Goal: Task Accomplishment & Management: Use online tool/utility

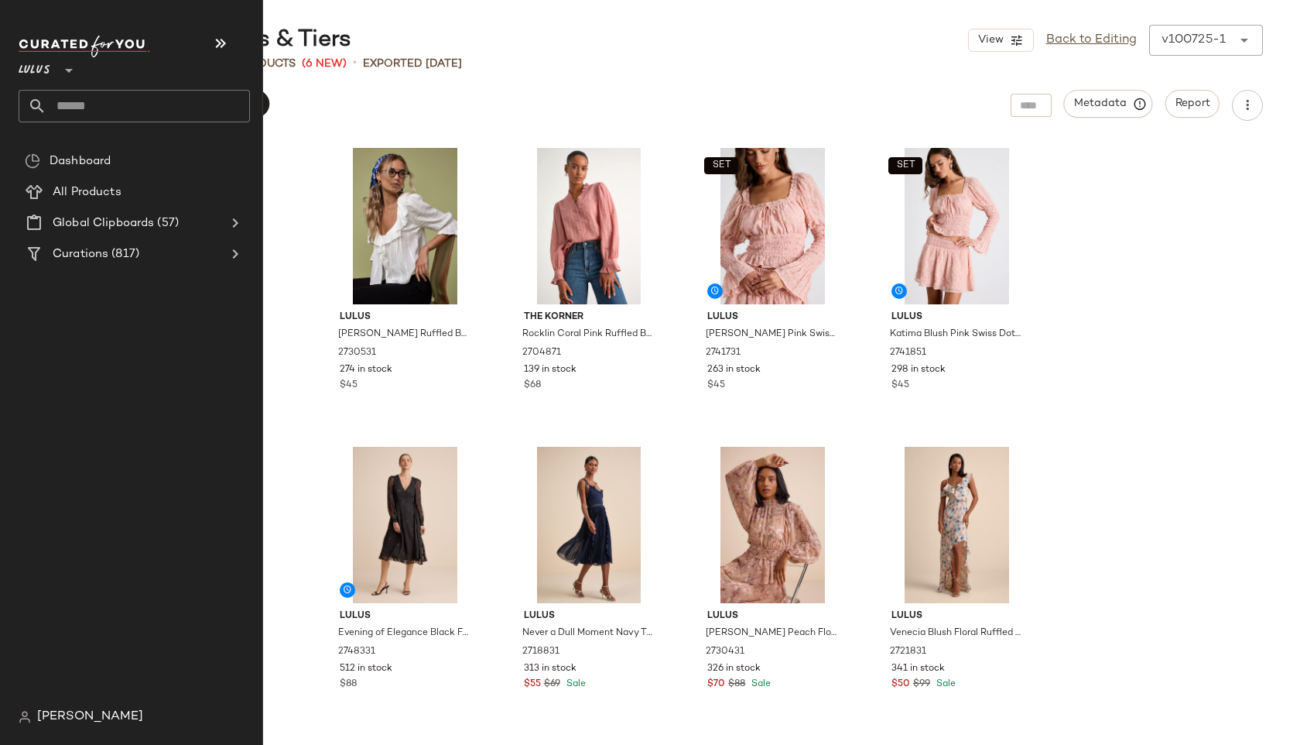
click at [72, 115] on input "text" at bounding box center [148, 106] width 204 height 33
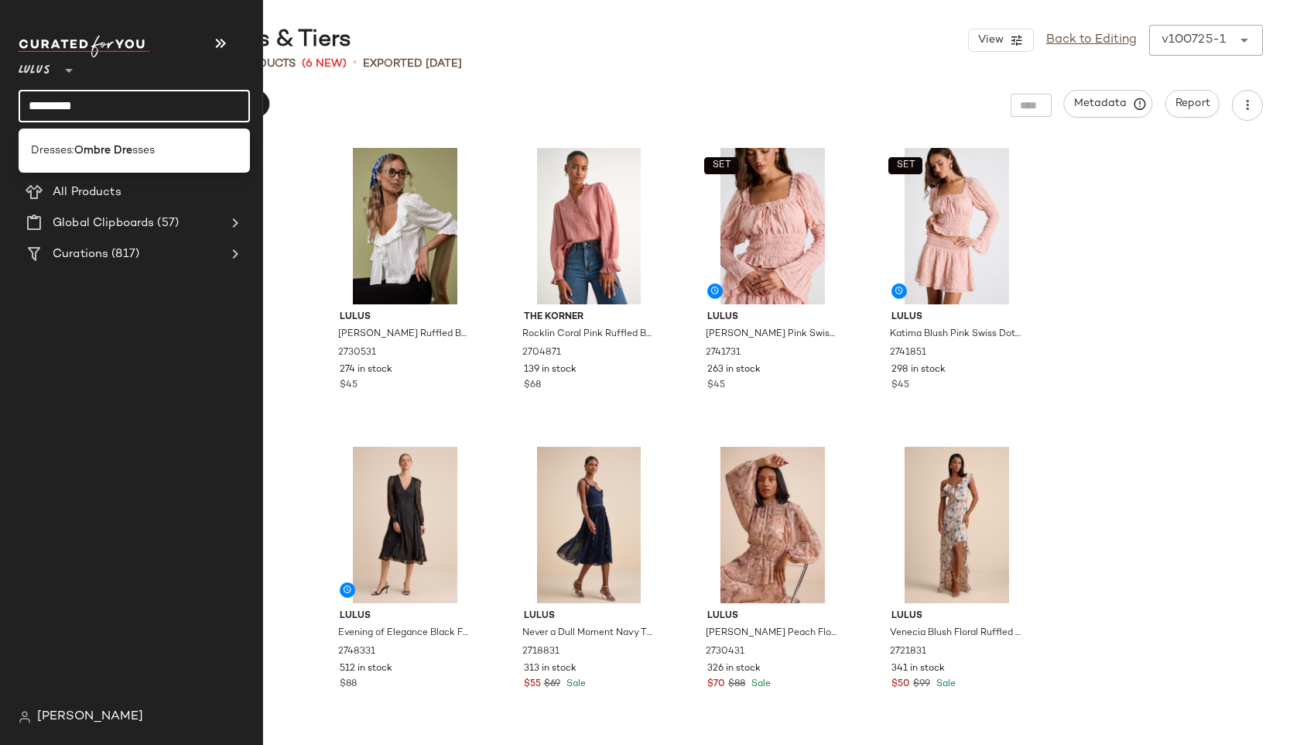
type input "*********"
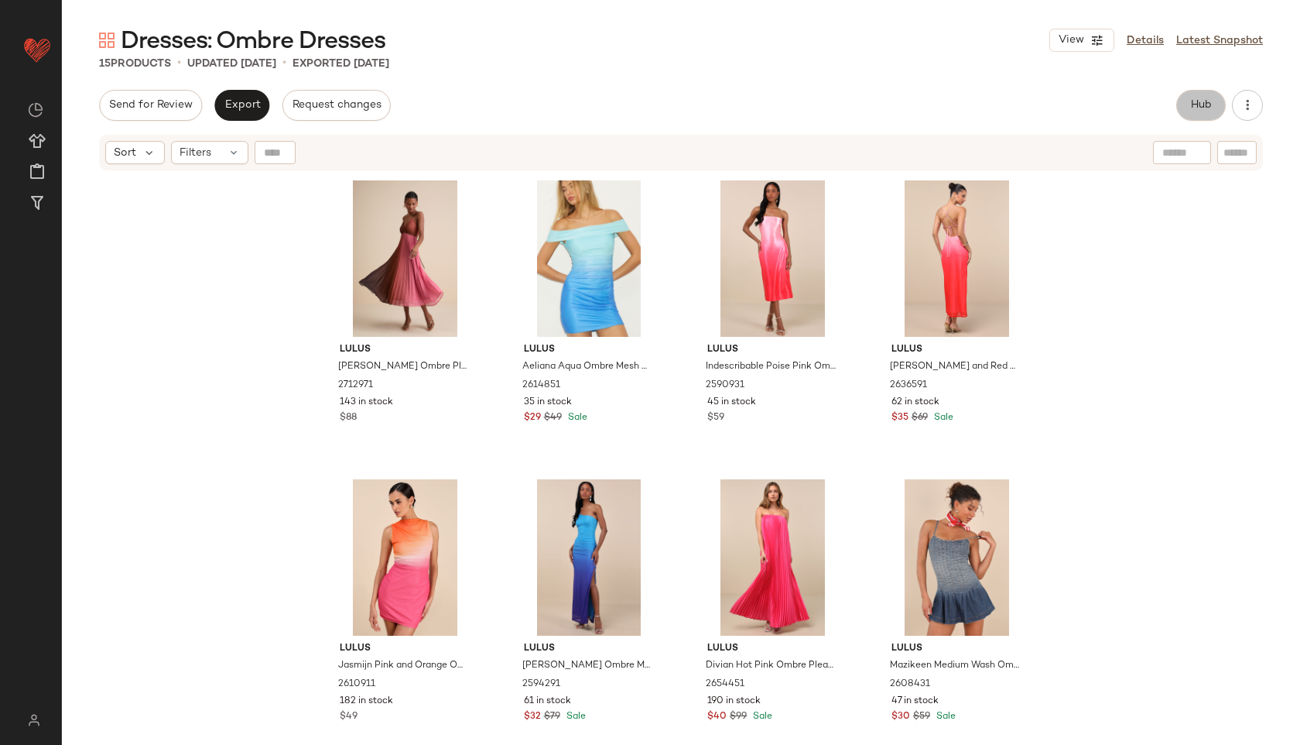
click at [1197, 109] on span "Hub" at bounding box center [1202, 105] width 22 height 12
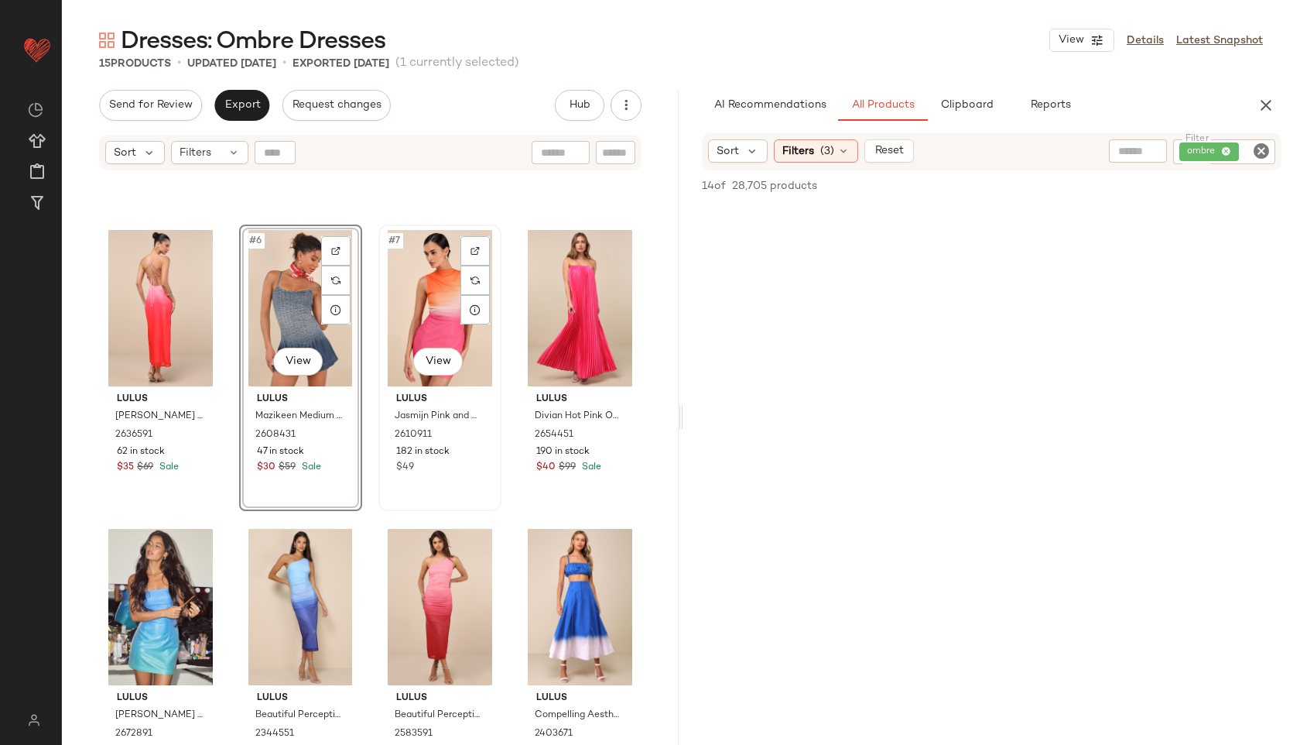
scroll to position [256, 0]
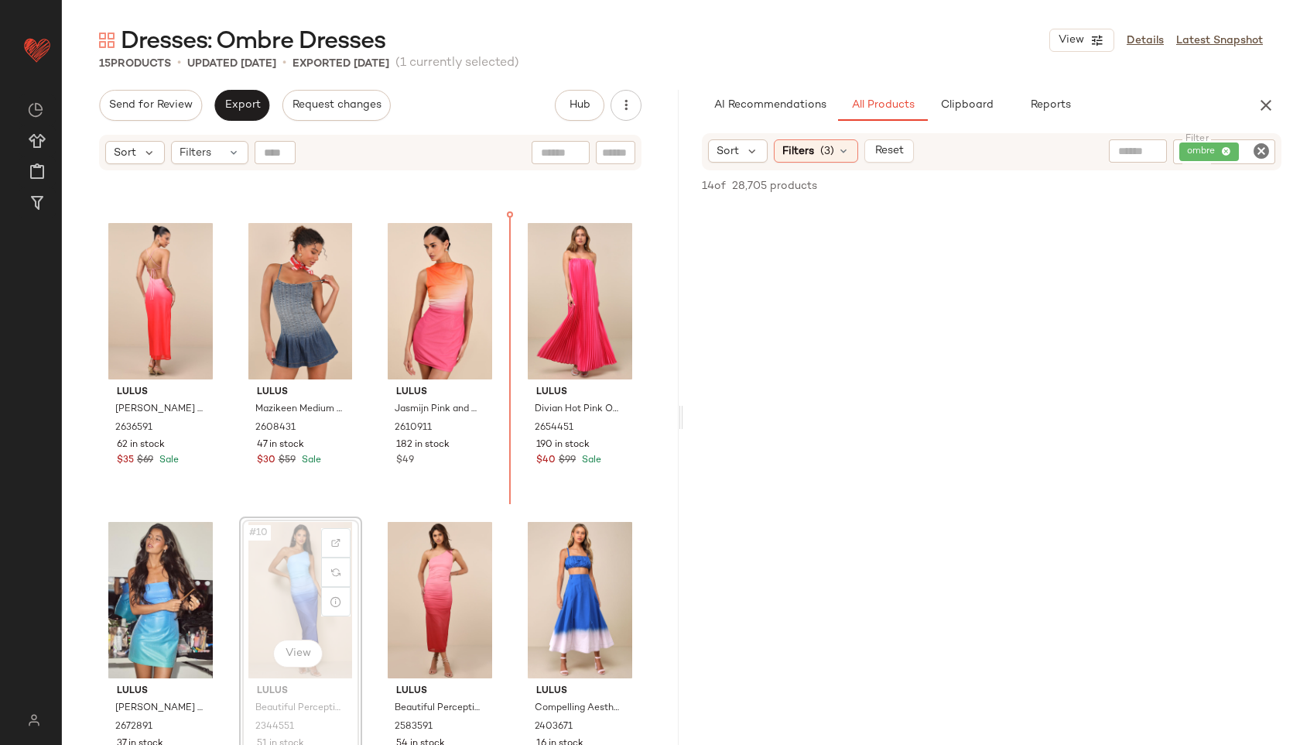
scroll to position [238, 0]
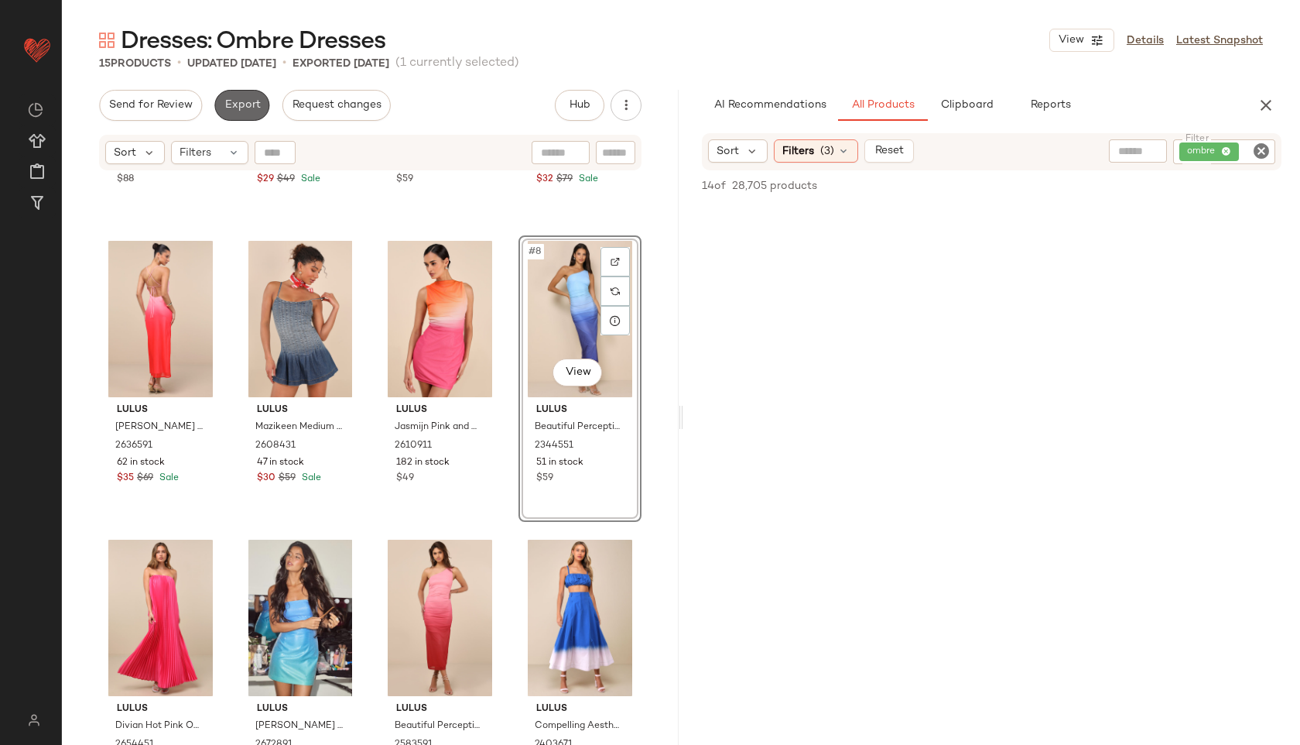
click at [242, 117] on button "Export" at bounding box center [241, 105] width 55 height 31
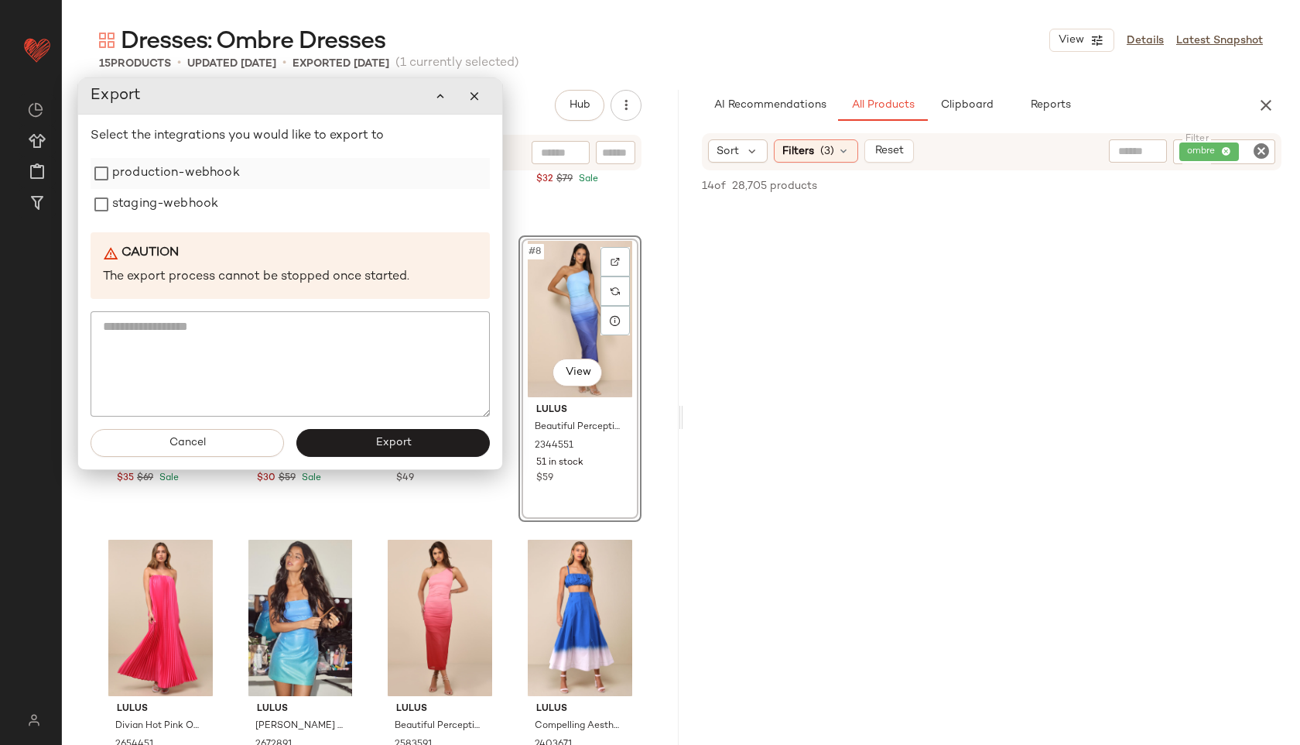
click at [169, 180] on label "production-webhook" at bounding box center [176, 173] width 128 height 31
click at [166, 204] on label "staging-webhook" at bounding box center [165, 204] width 106 height 31
click at [391, 436] on button "Export" at bounding box center [393, 443] width 194 height 28
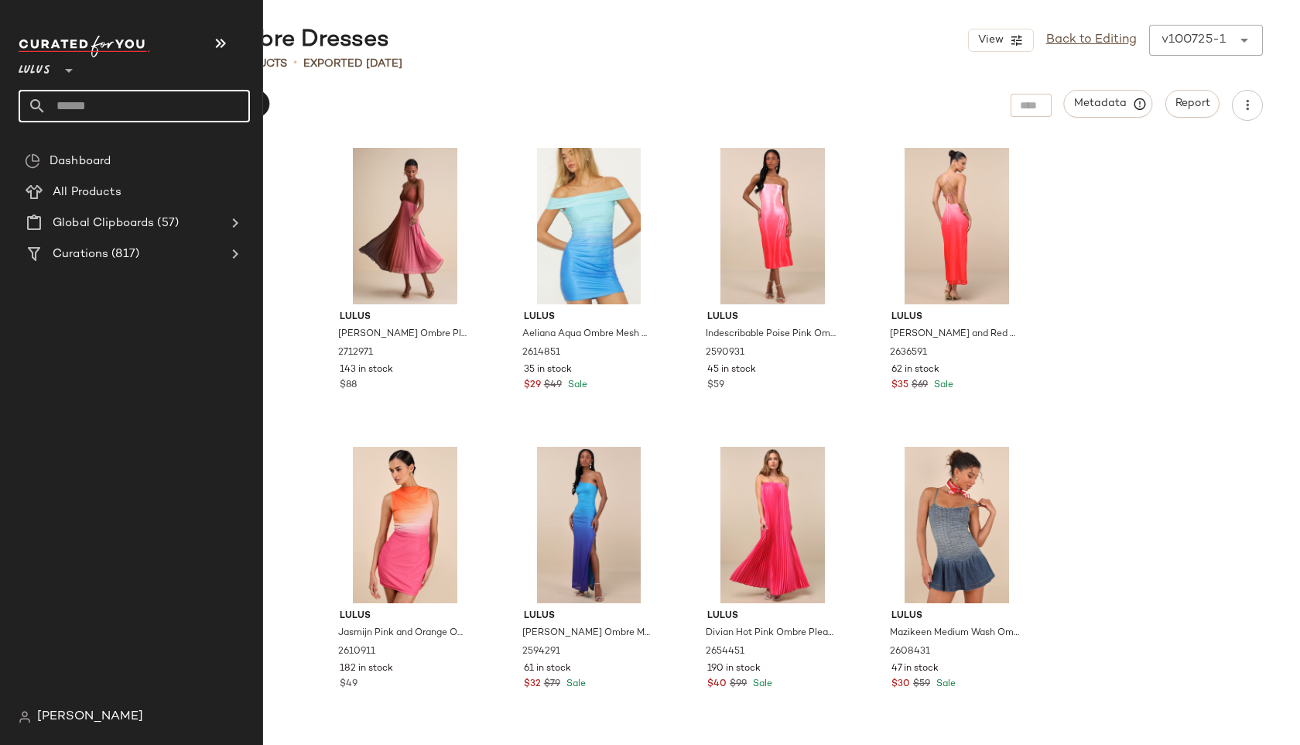
click at [79, 111] on input "text" at bounding box center [148, 106] width 204 height 33
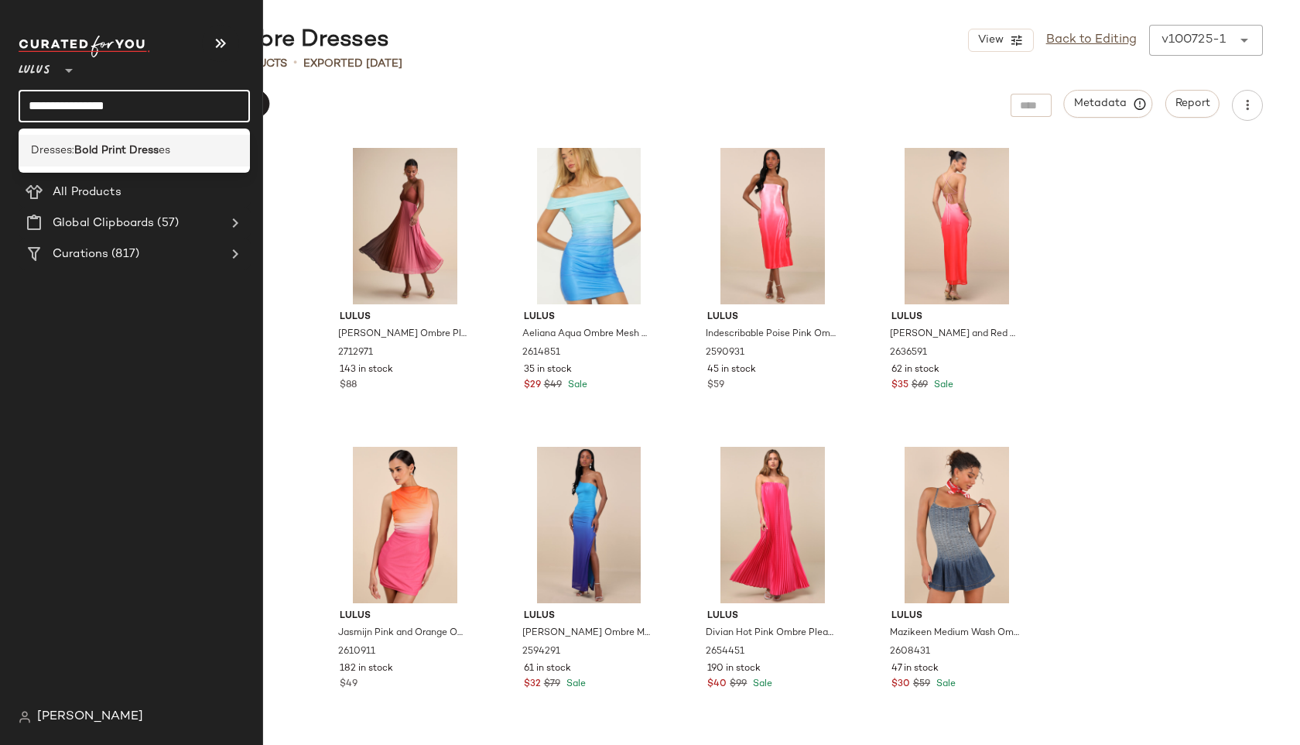
type input "**********"
click at [115, 142] on b "Bold Print Dress" at bounding box center [116, 150] width 84 height 16
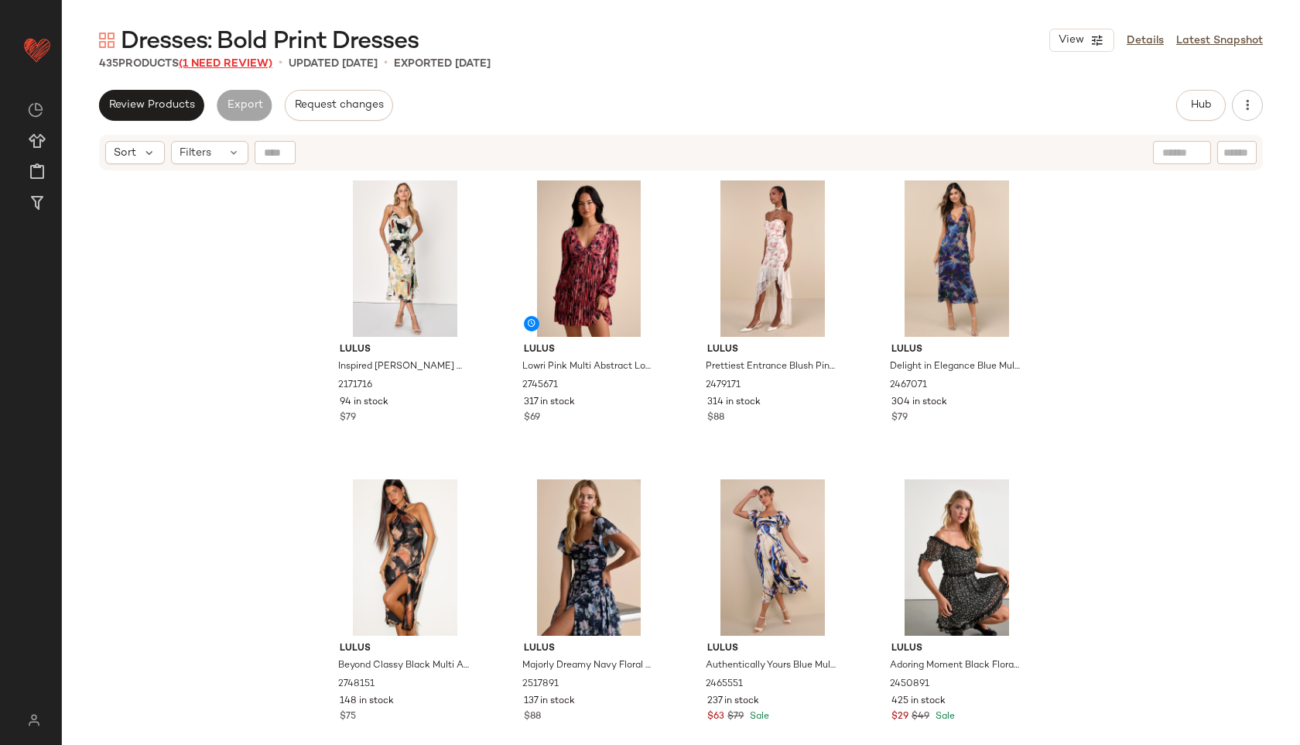
click at [230, 59] on span "(1 Need Review)" at bounding box center [226, 64] width 94 height 12
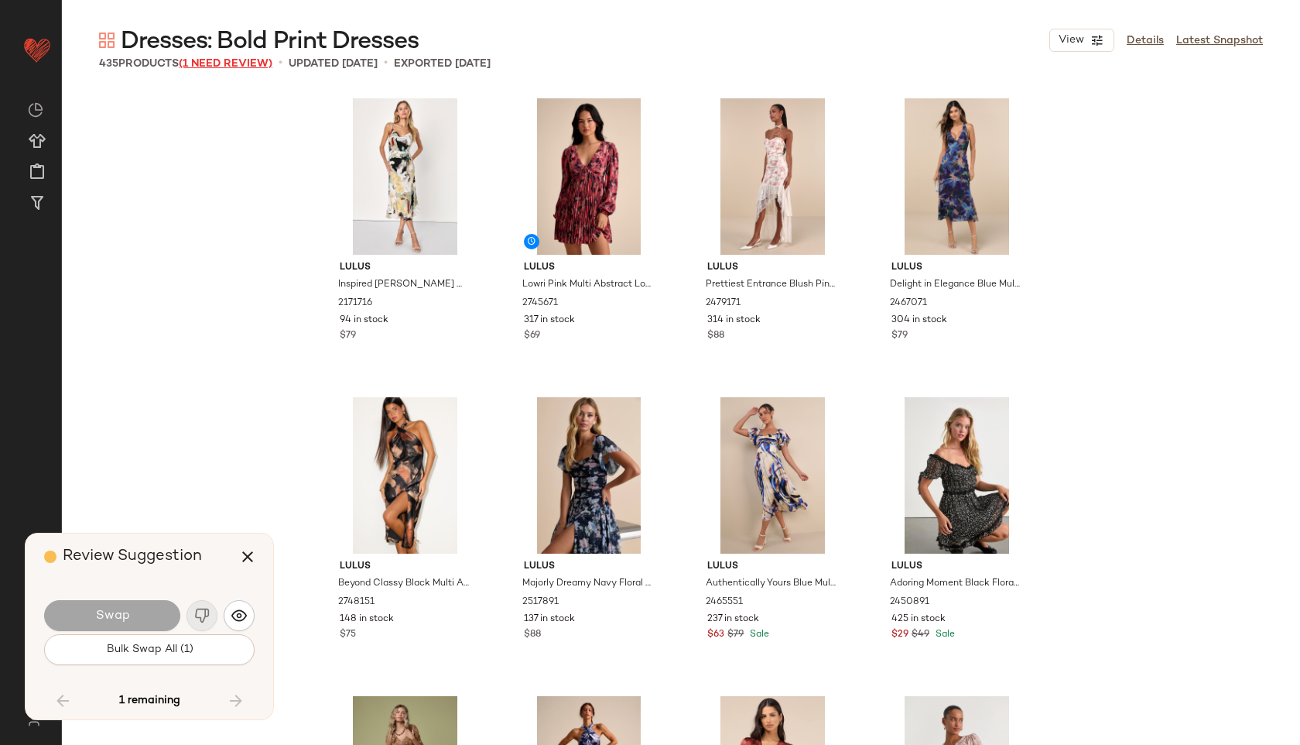
scroll to position [27489, 0]
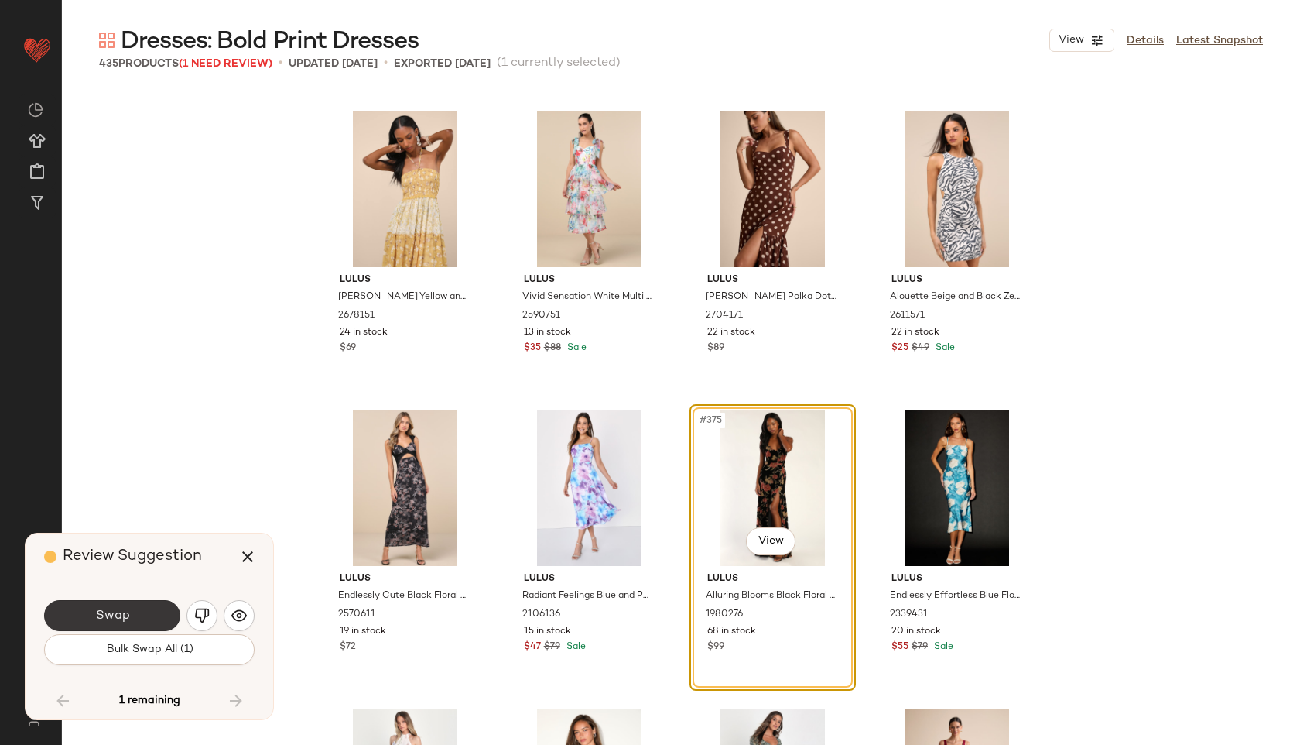
click at [154, 602] on button "Swap" at bounding box center [112, 615] width 136 height 31
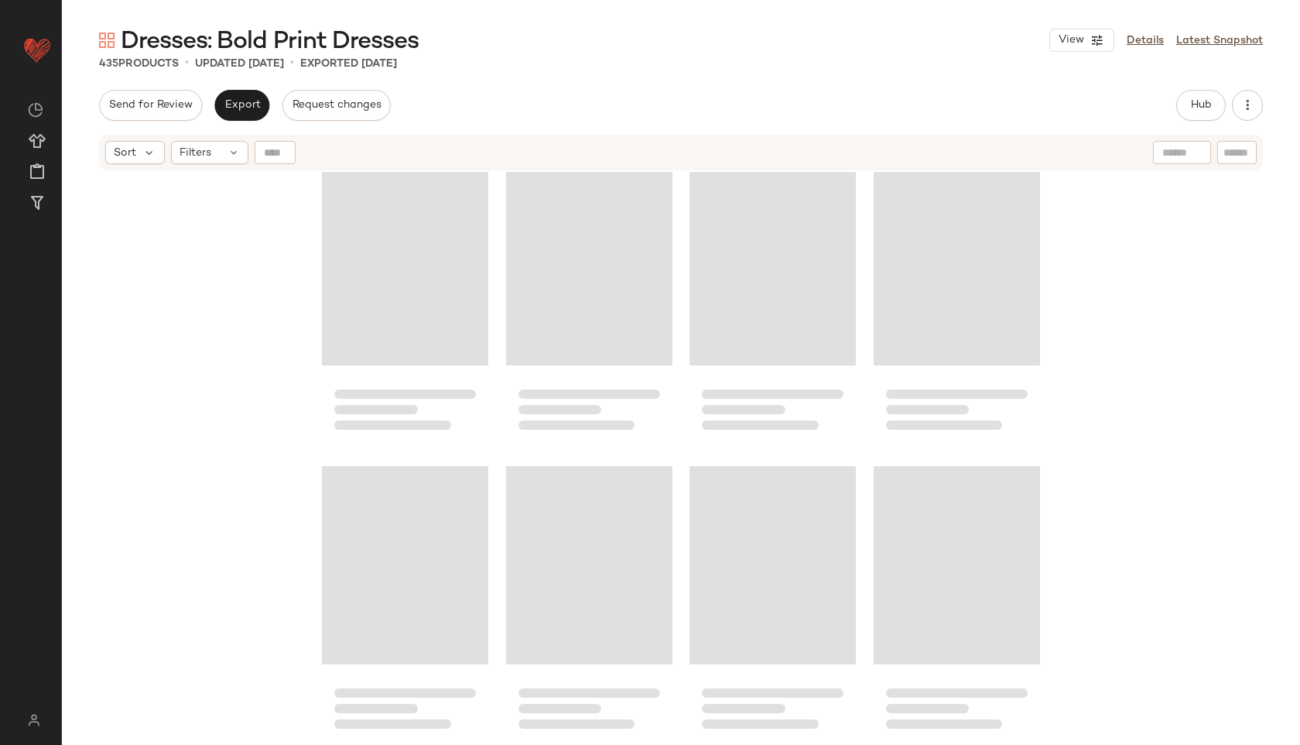
scroll to position [18632, 0]
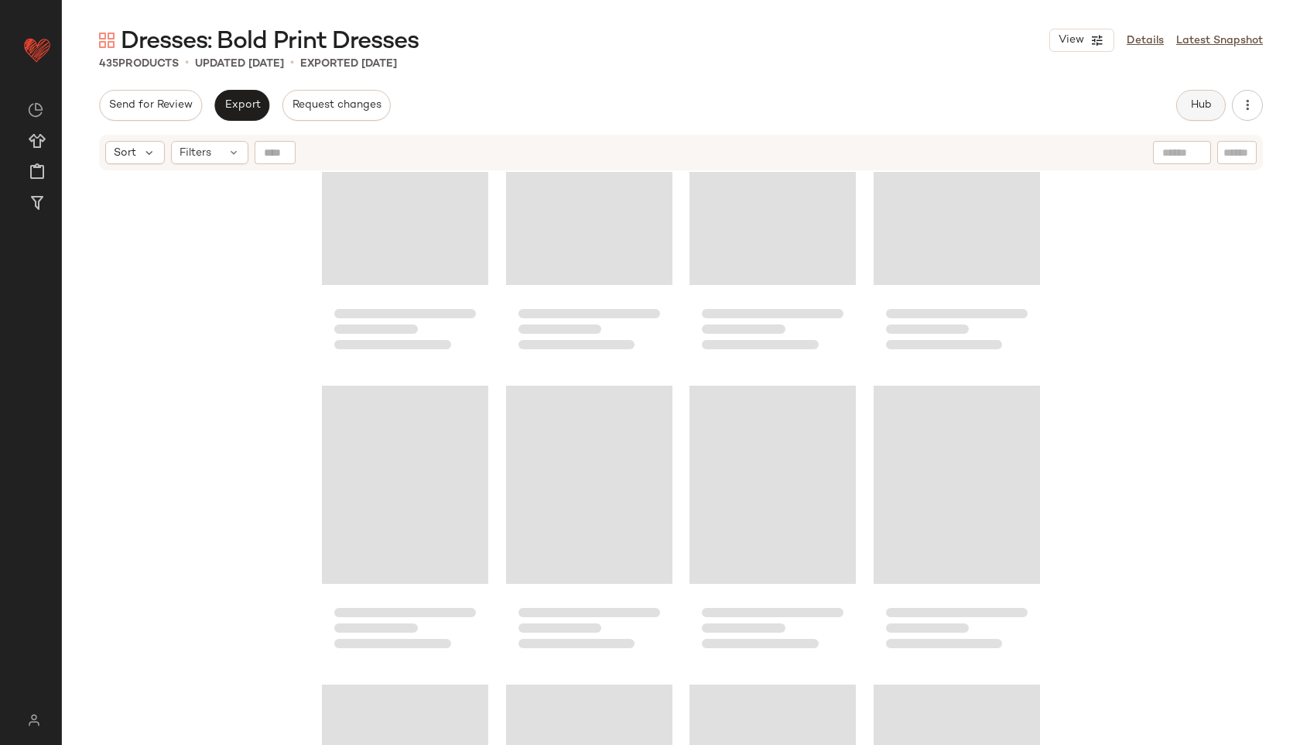
click at [1198, 100] on span "Hub" at bounding box center [1202, 105] width 22 height 12
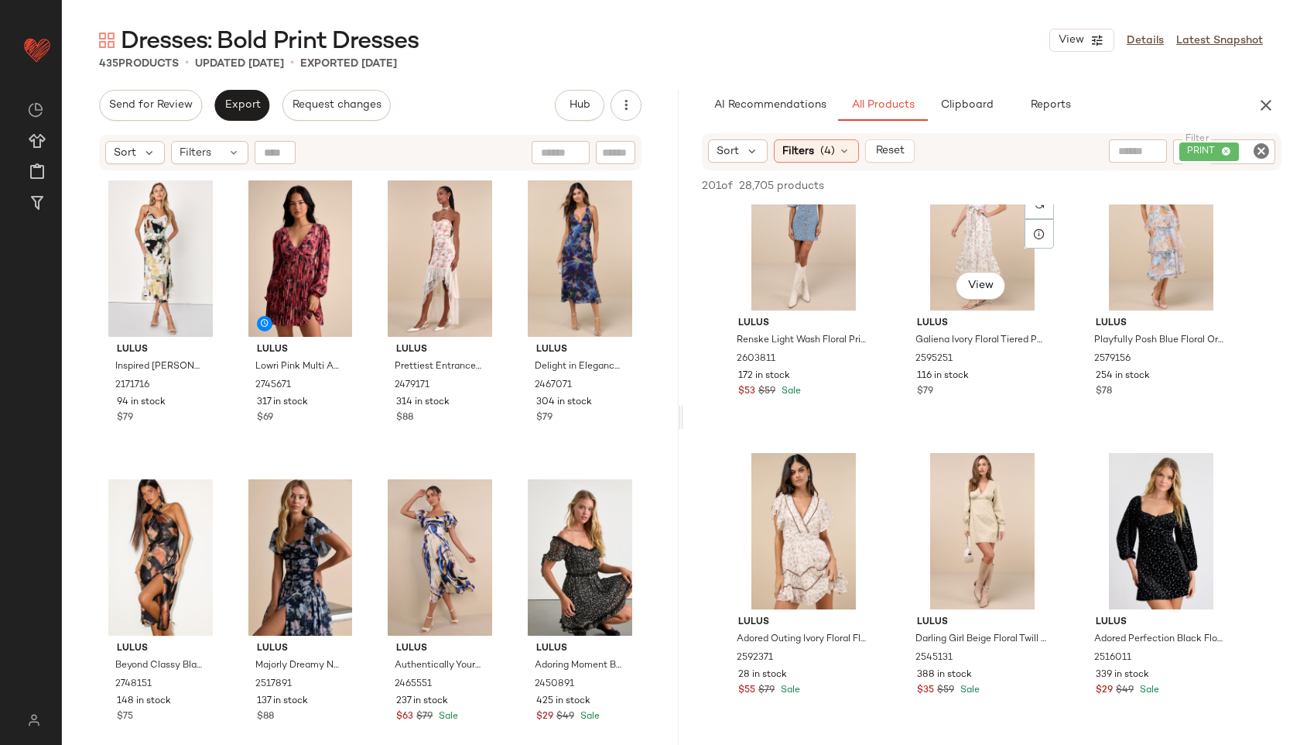
scroll to position [1205, 0]
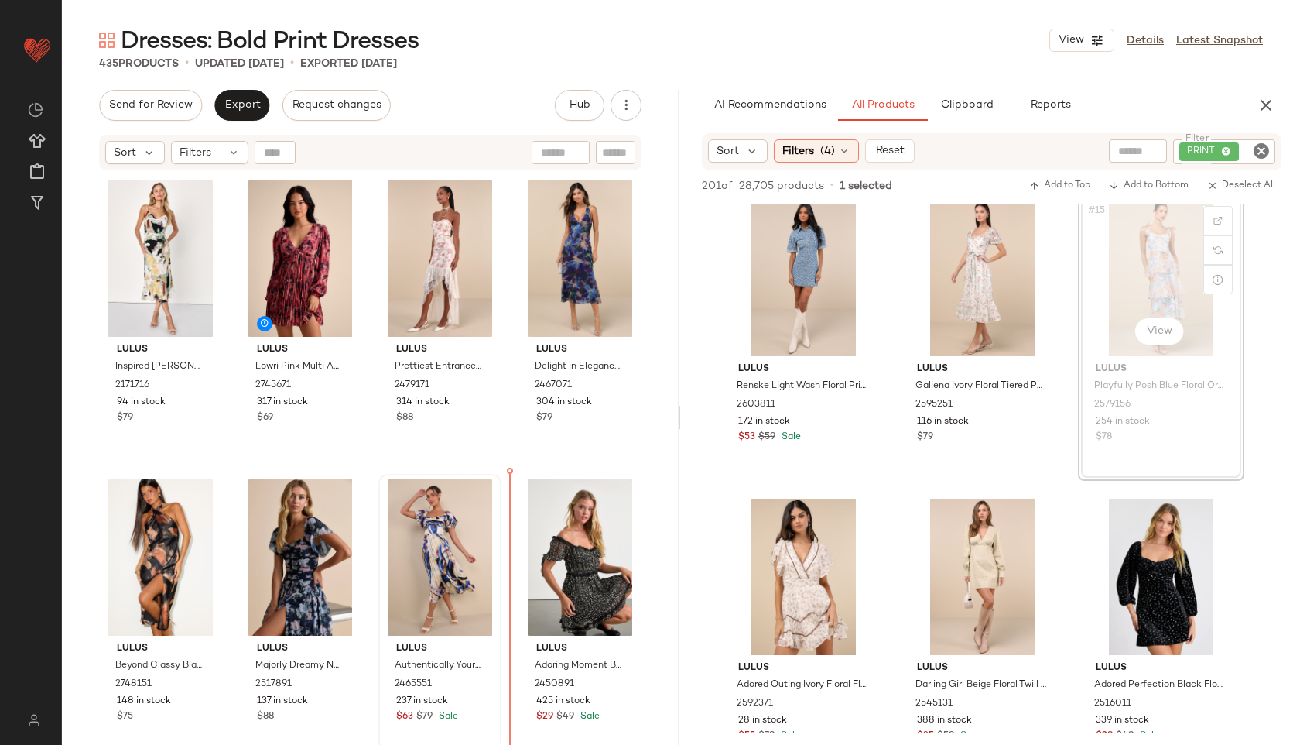
drag, startPoint x: 1153, startPoint y: 283, endPoint x: 446, endPoint y: 651, distance: 796.7
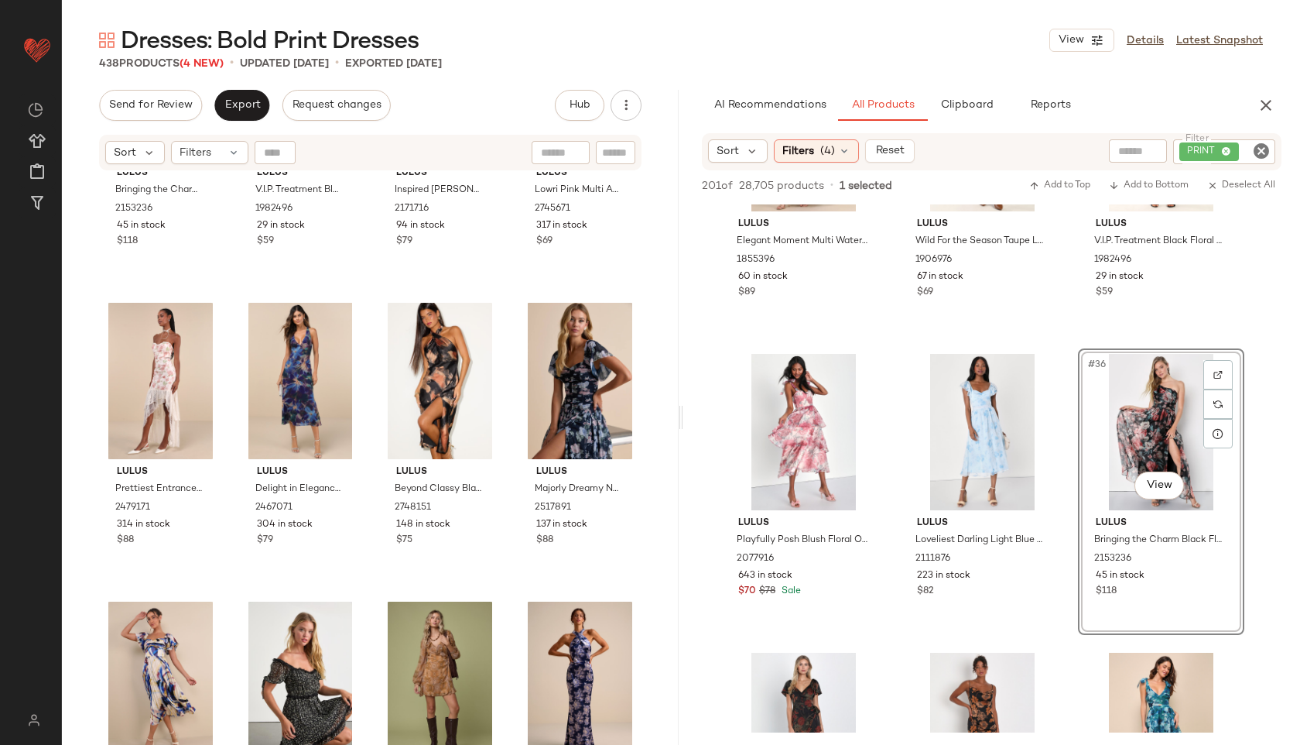
scroll to position [0, 0]
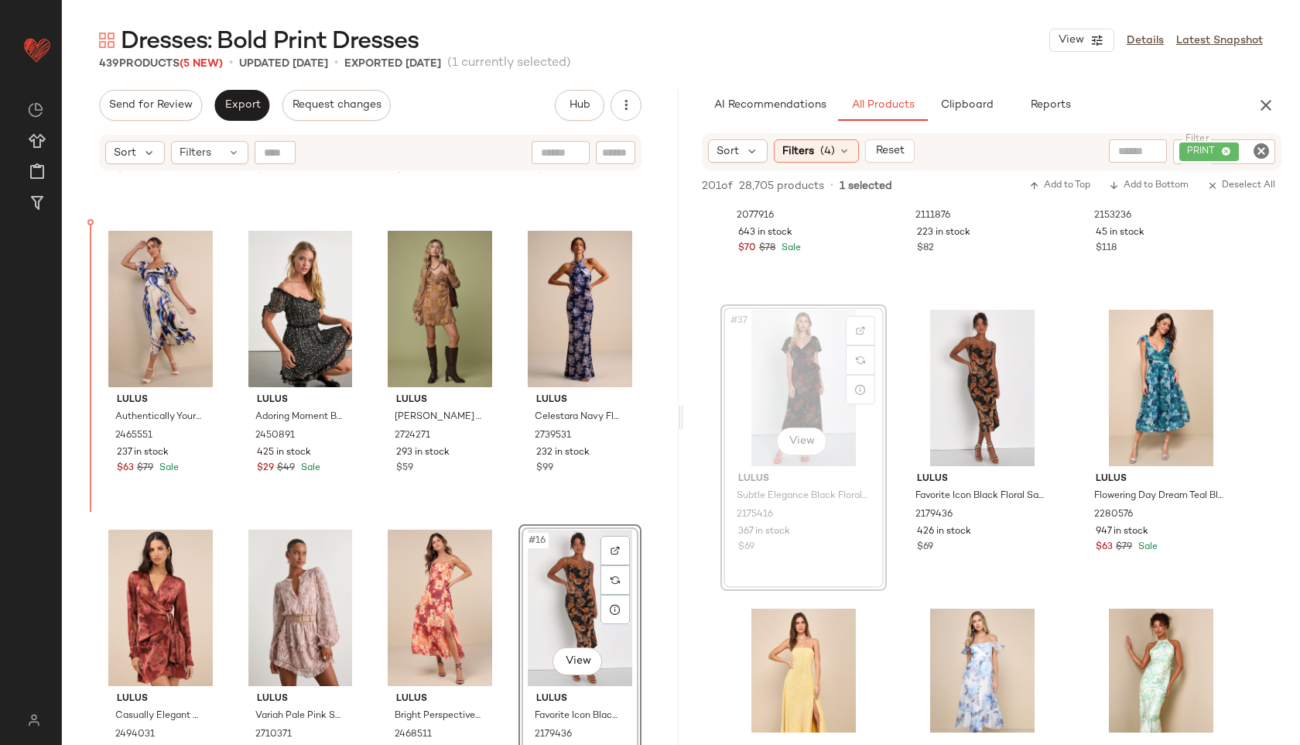
scroll to position [551, 0]
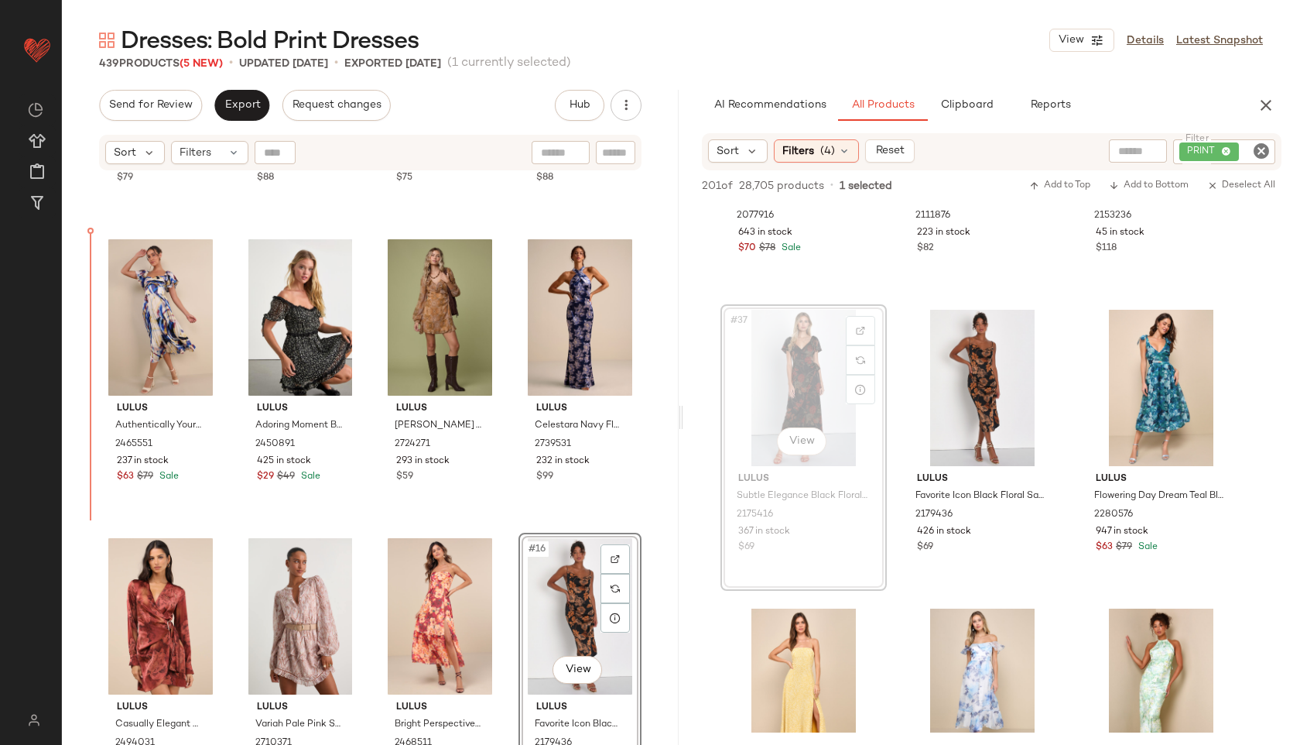
drag, startPoint x: 794, startPoint y: 371, endPoint x: 47, endPoint y: 289, distance: 751.5
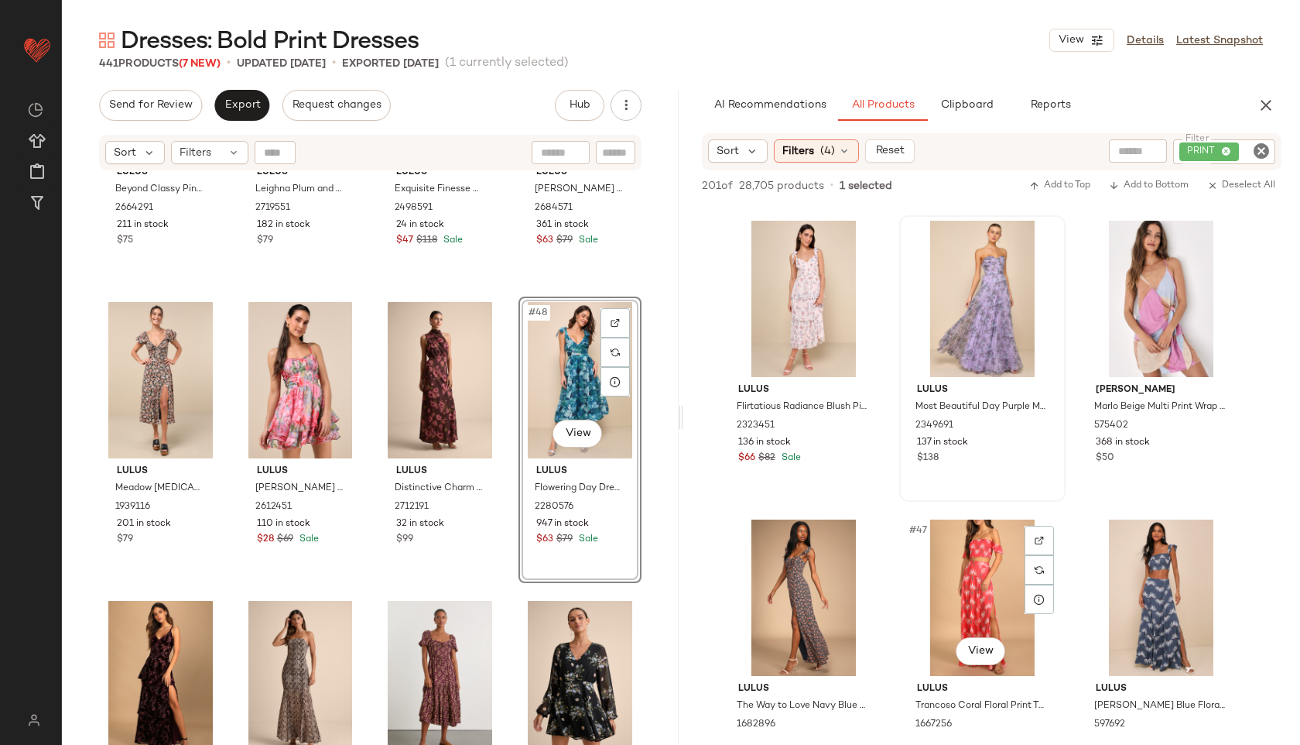
scroll to position [4305, 0]
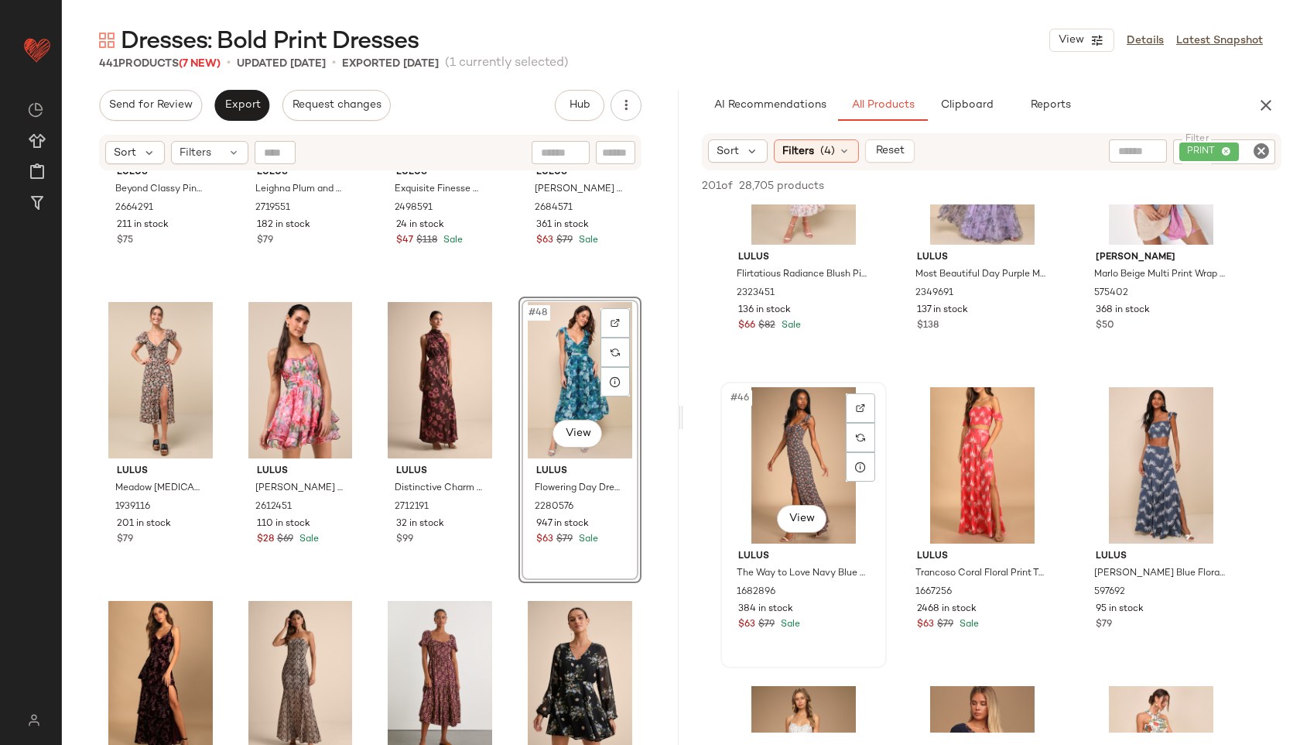
click at [803, 503] on div "#46 View" at bounding box center [804, 465] width 156 height 156
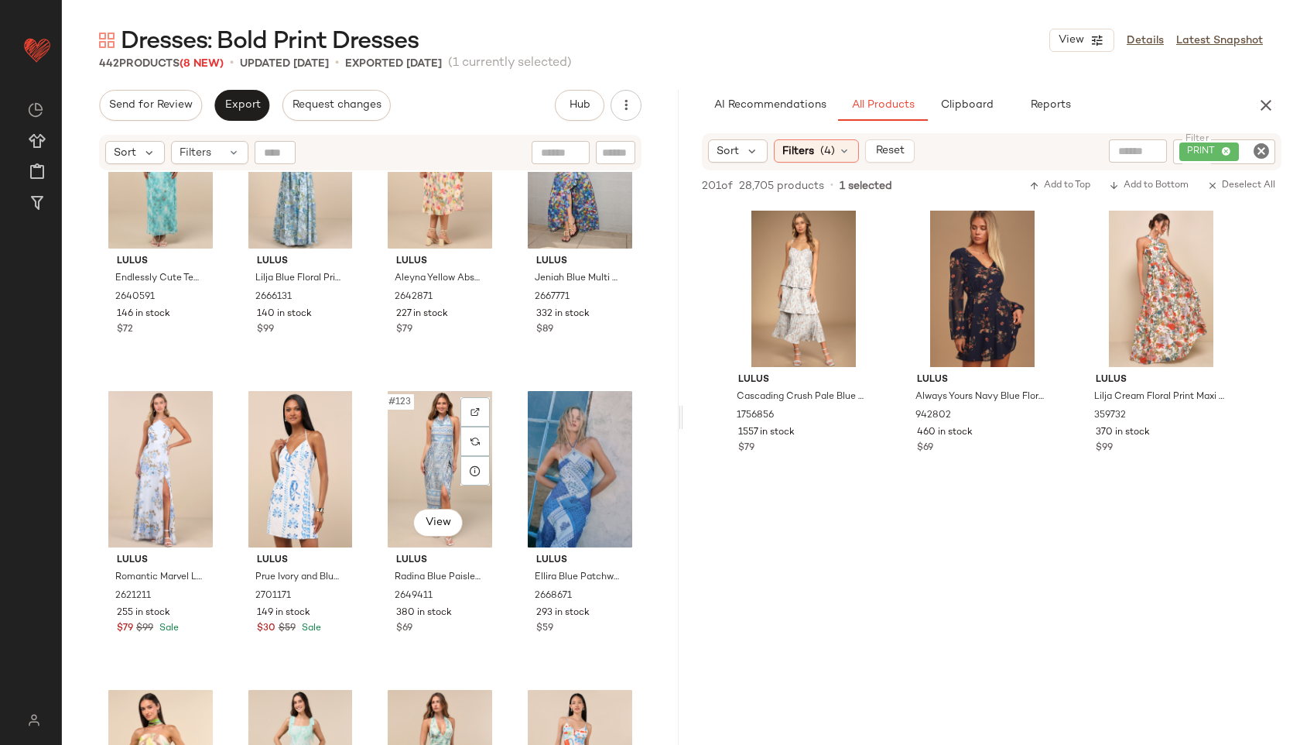
scroll to position [8774, 0]
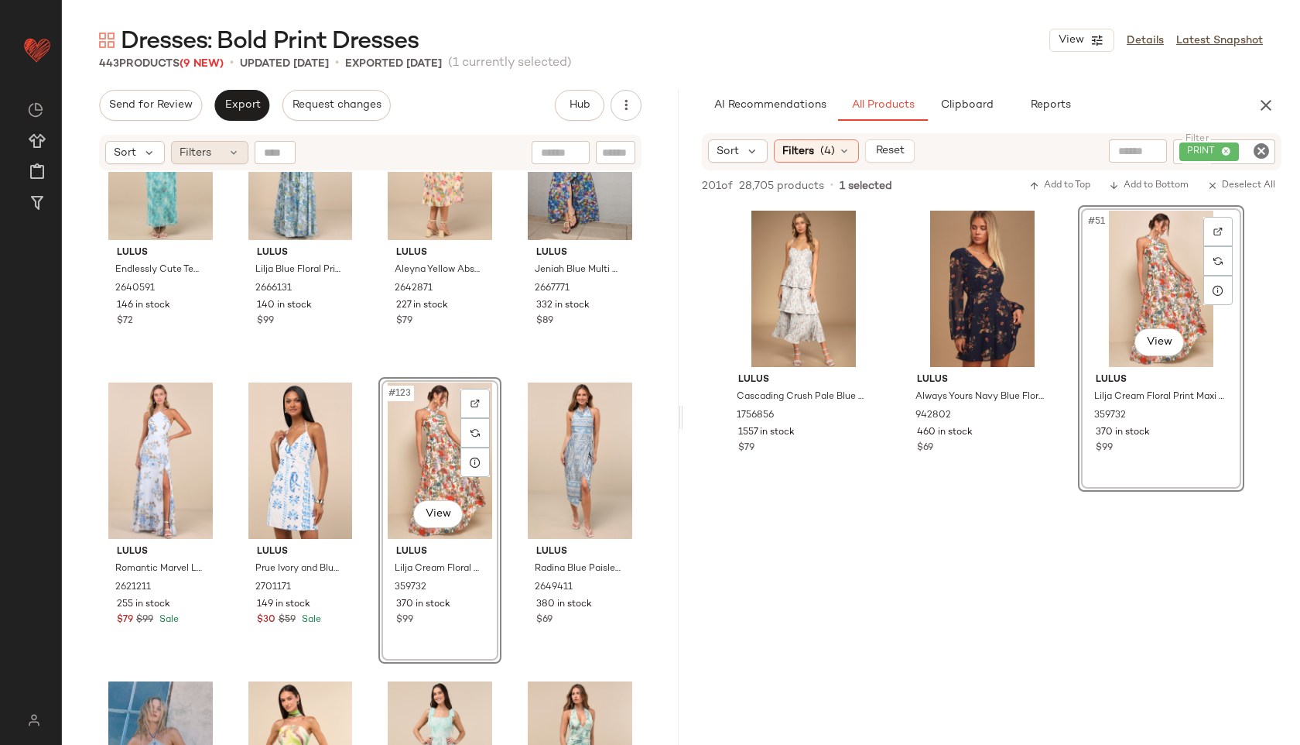
click at [206, 156] on span "Filters" at bounding box center [196, 153] width 32 height 16
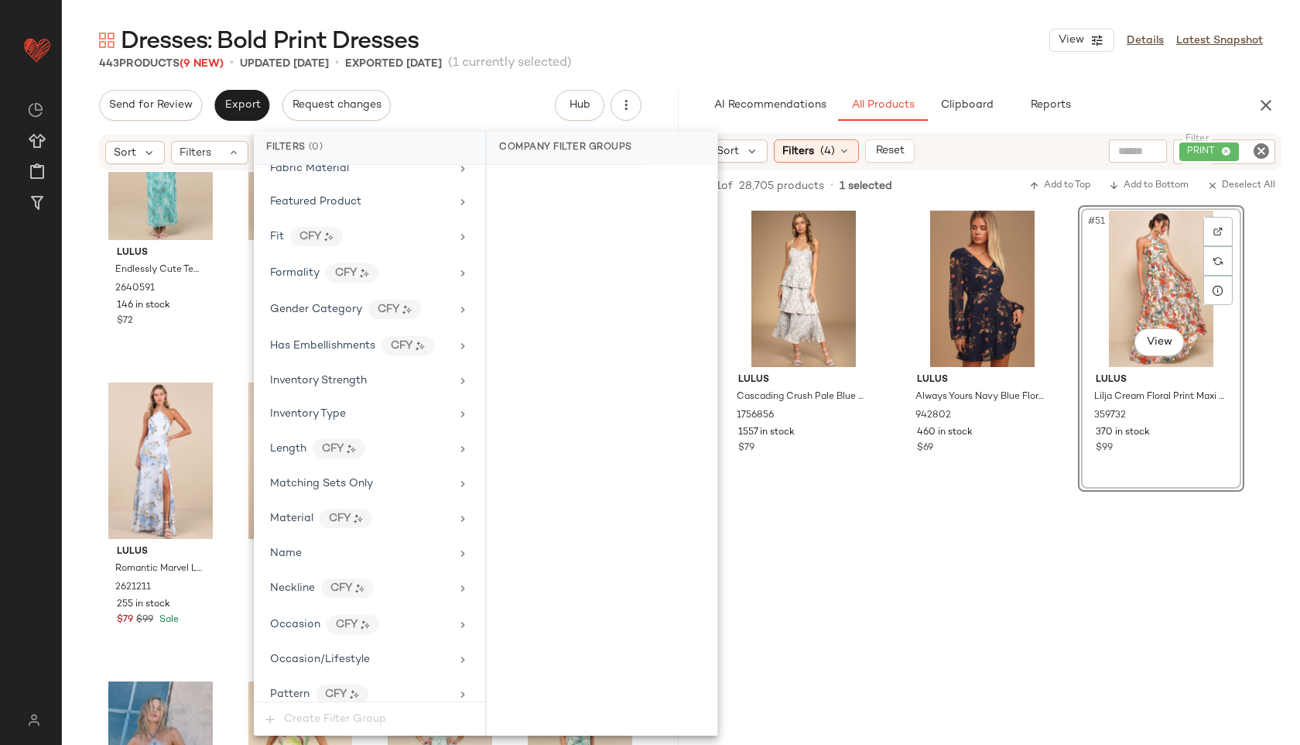
scroll to position [1017, 0]
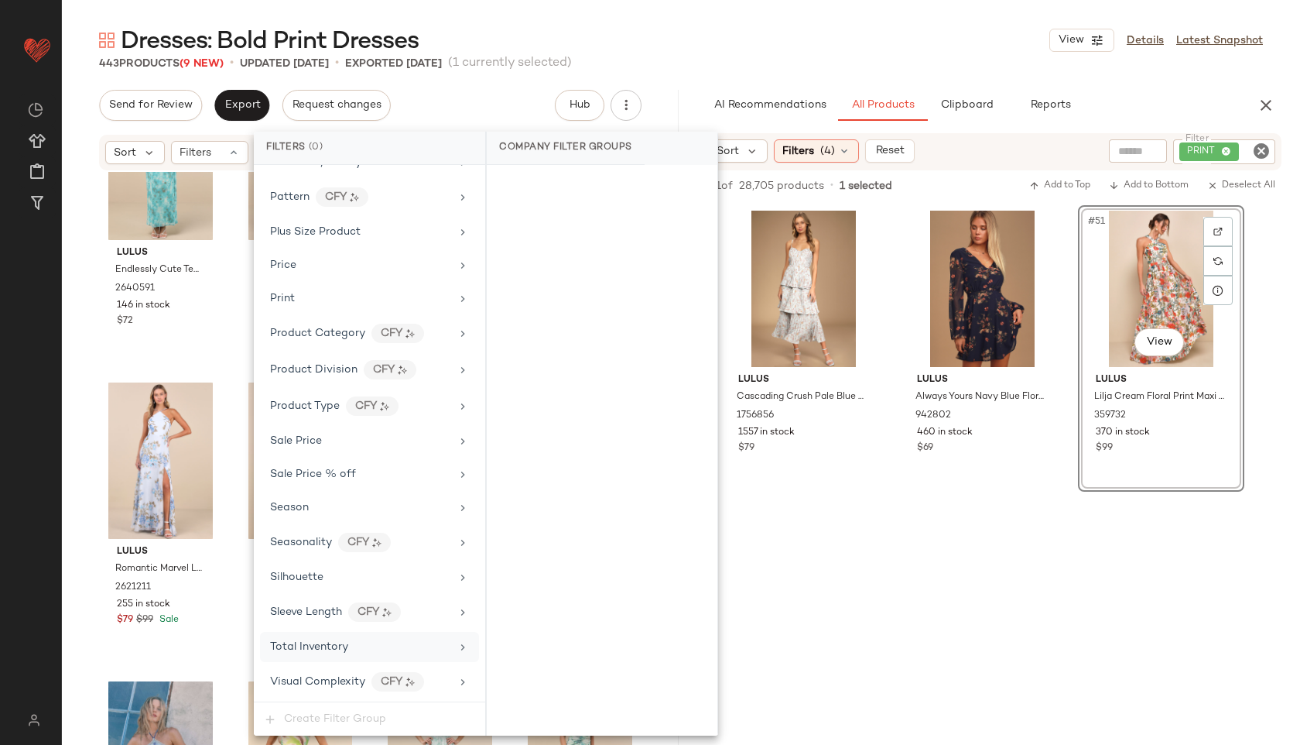
click at [322, 639] on div "Total Inventory" at bounding box center [309, 647] width 78 height 16
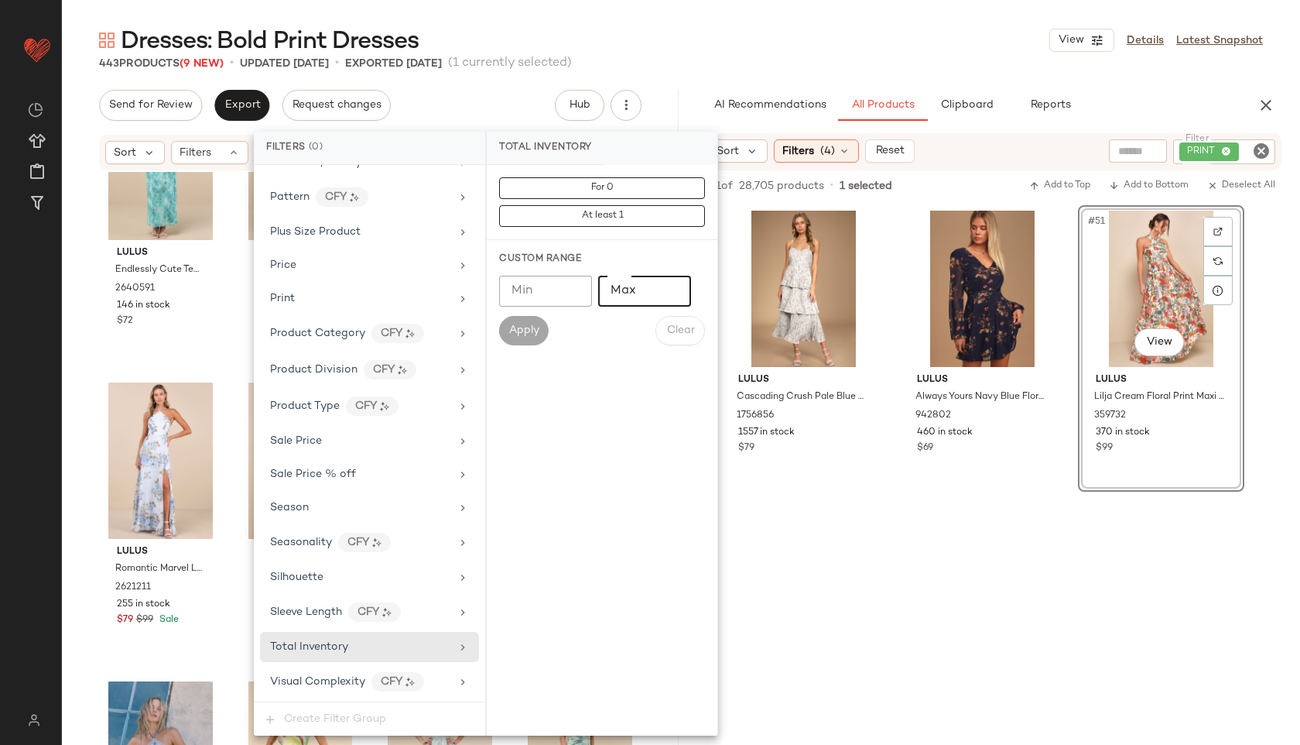
click at [646, 291] on input "Max" at bounding box center [644, 291] width 93 height 31
type input "**"
click at [529, 338] on button "Apply" at bounding box center [524, 330] width 50 height 29
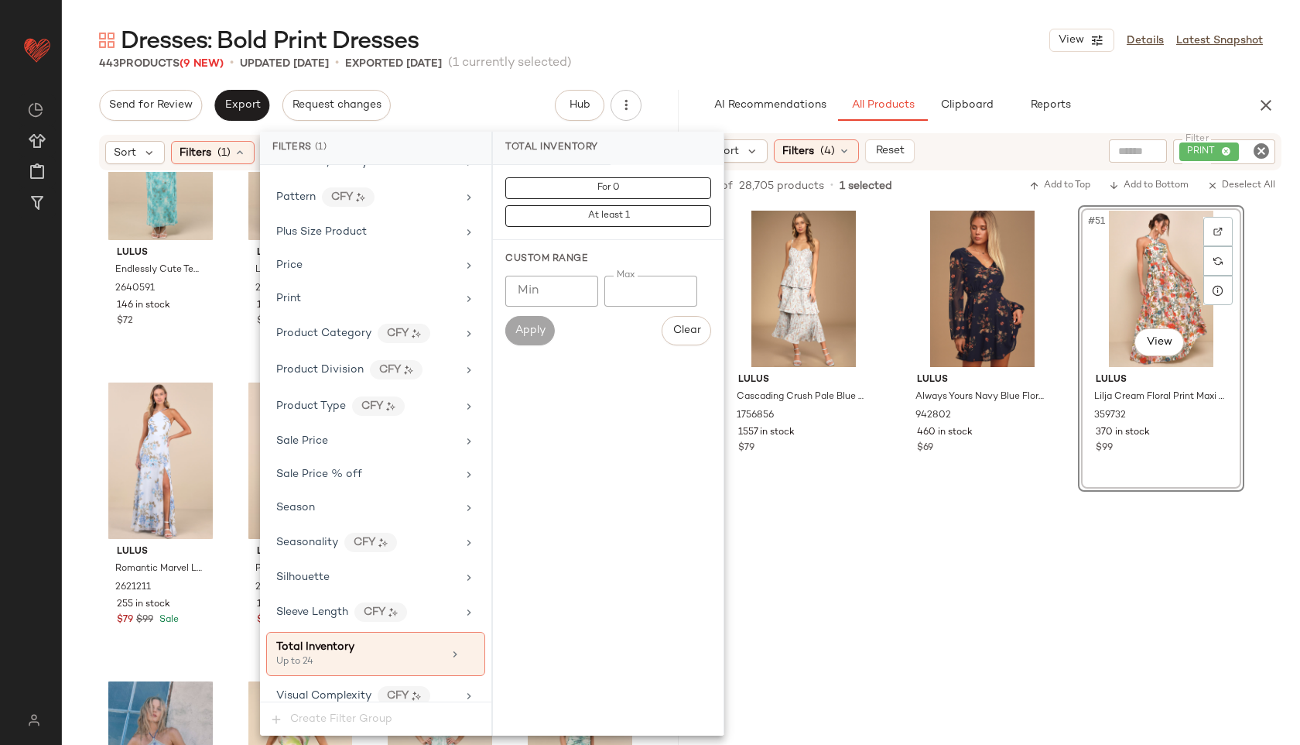
click at [660, 40] on div "Dresses: Bold Print Dresses View Details Latest Snapshot" at bounding box center [681, 40] width 1239 height 31
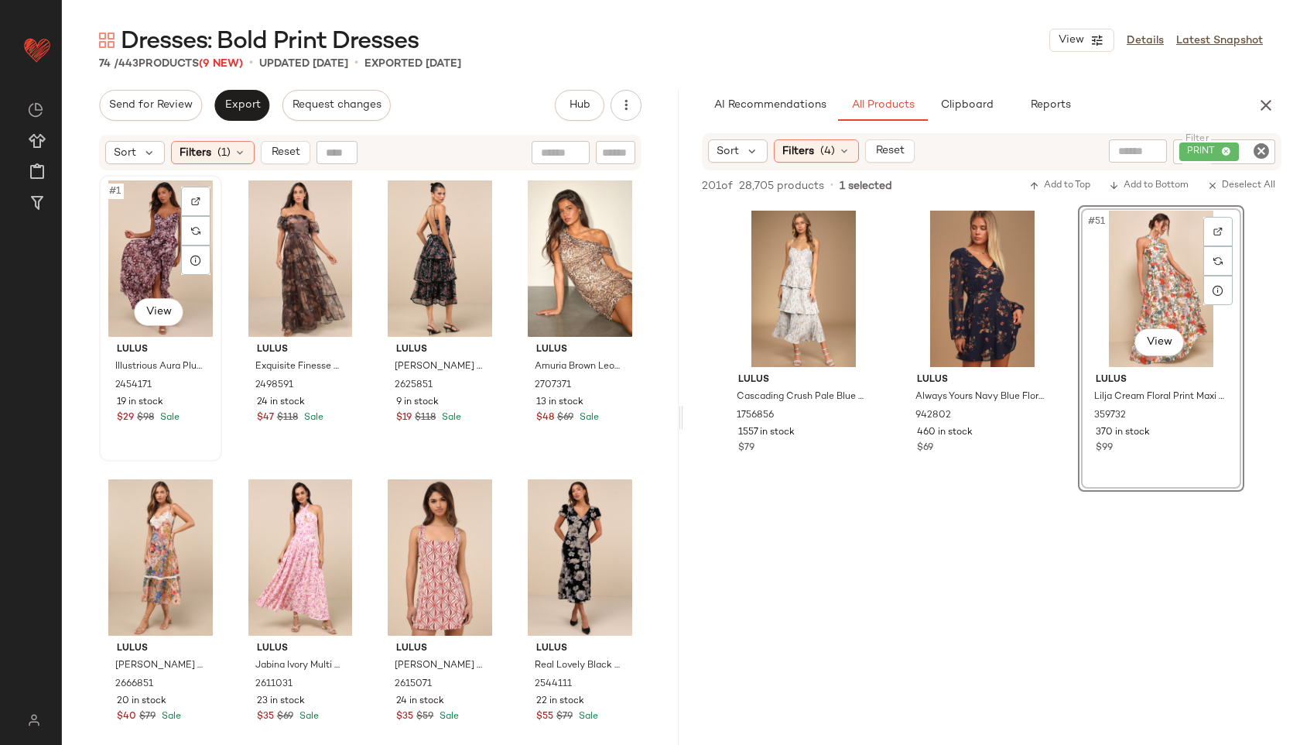
click at [175, 242] on div "#1 View" at bounding box center [161, 258] width 112 height 156
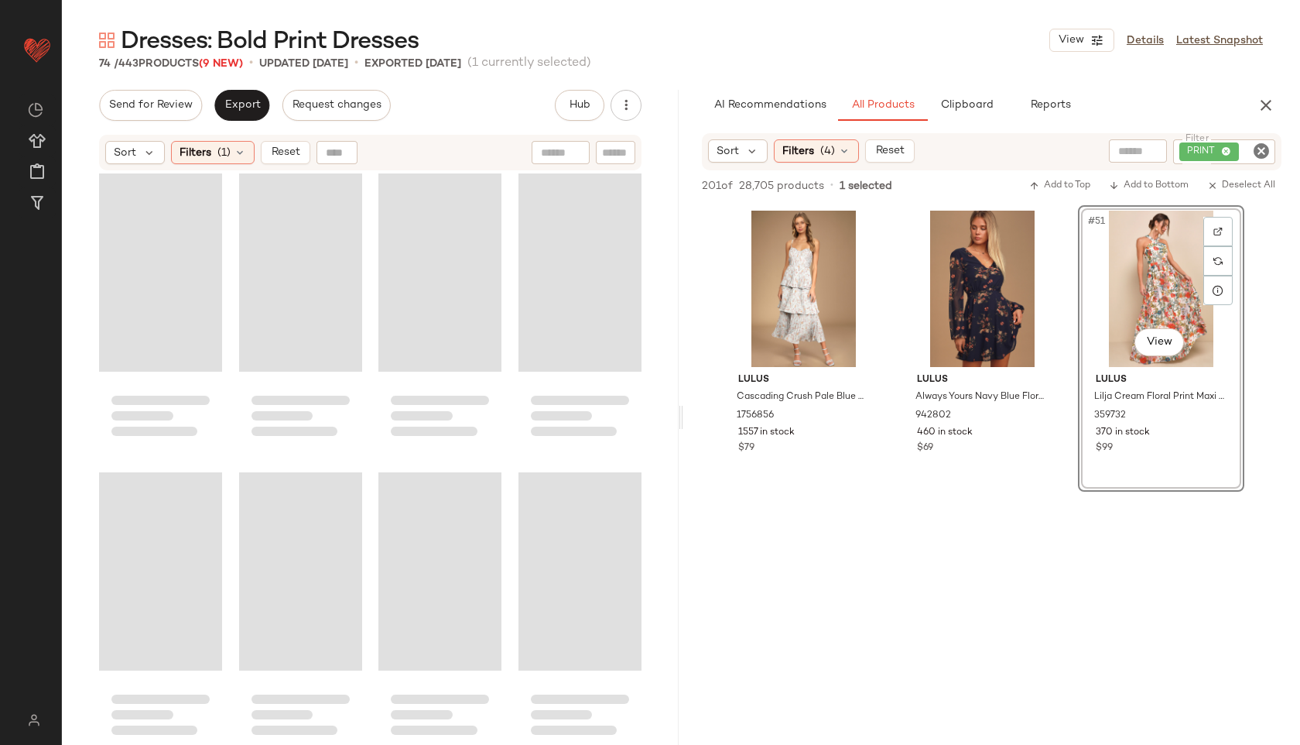
scroll to position [5069, 0]
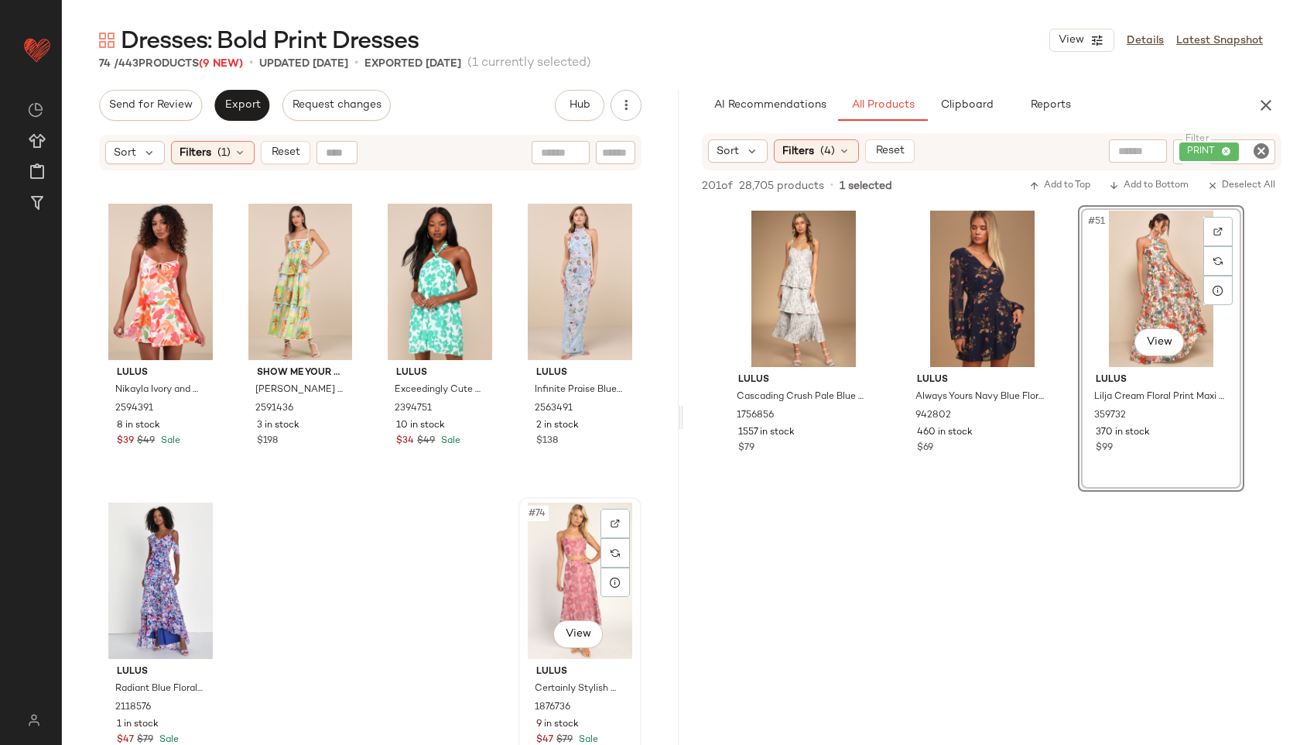
click at [547, 572] on div "#74 View" at bounding box center [580, 580] width 112 height 156
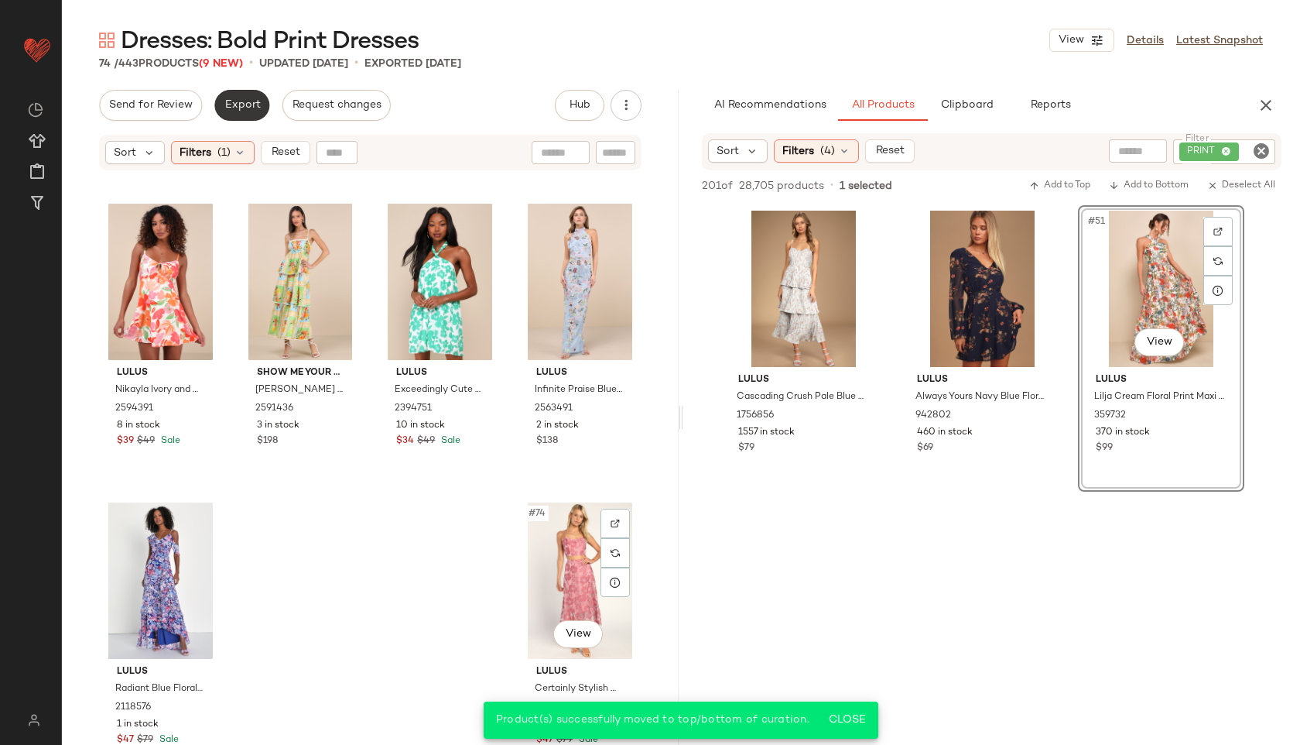
click at [235, 105] on span "Export" at bounding box center [242, 105] width 36 height 12
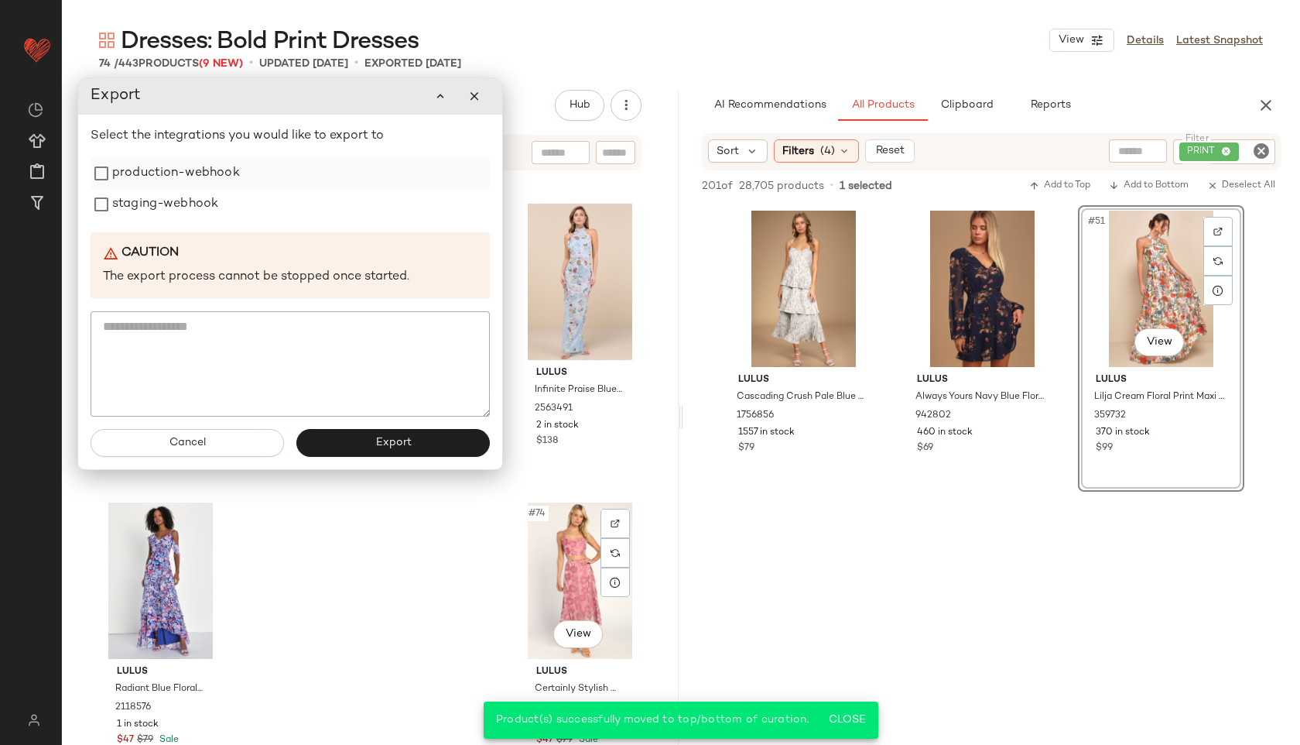
click at [187, 174] on label "production-webhook" at bounding box center [176, 173] width 128 height 31
click at [186, 208] on label "staging-webhook" at bounding box center [165, 204] width 106 height 31
click at [441, 444] on button "Export" at bounding box center [393, 443] width 194 height 28
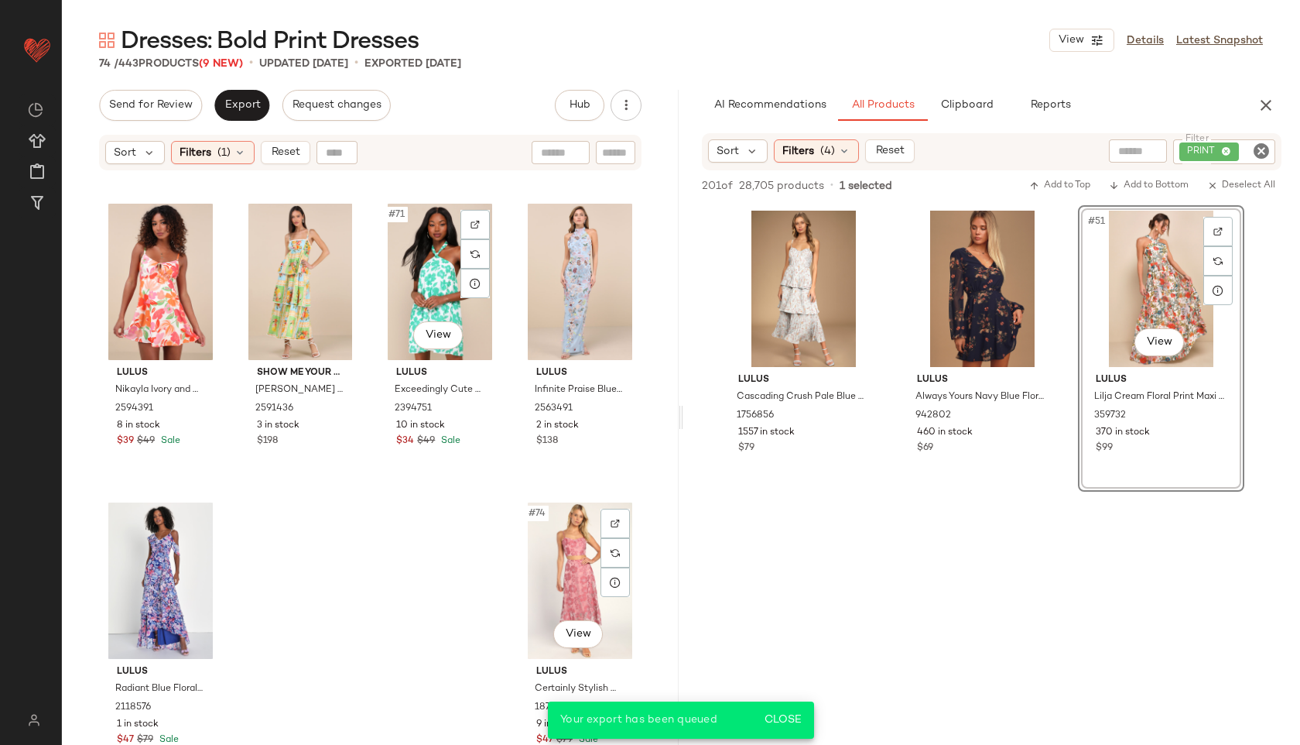
scroll to position [7170, 0]
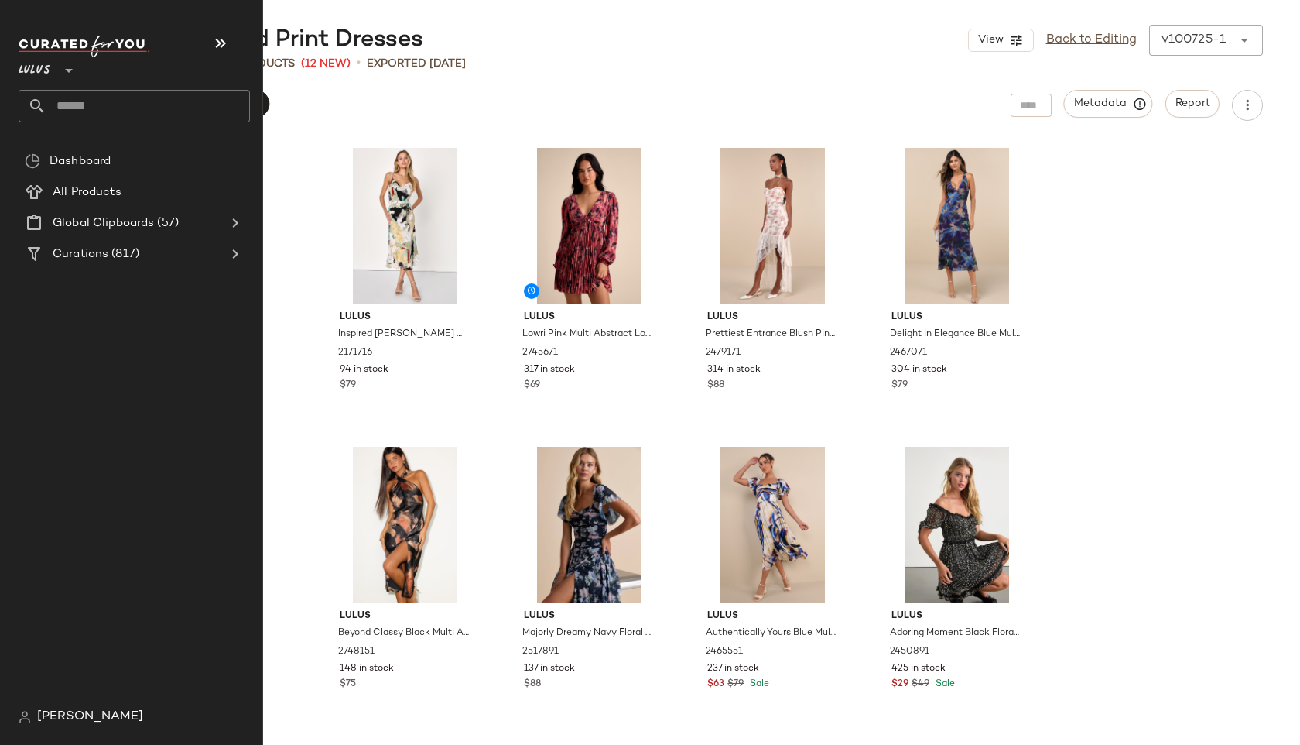
click at [151, 108] on input "text" at bounding box center [148, 106] width 204 height 33
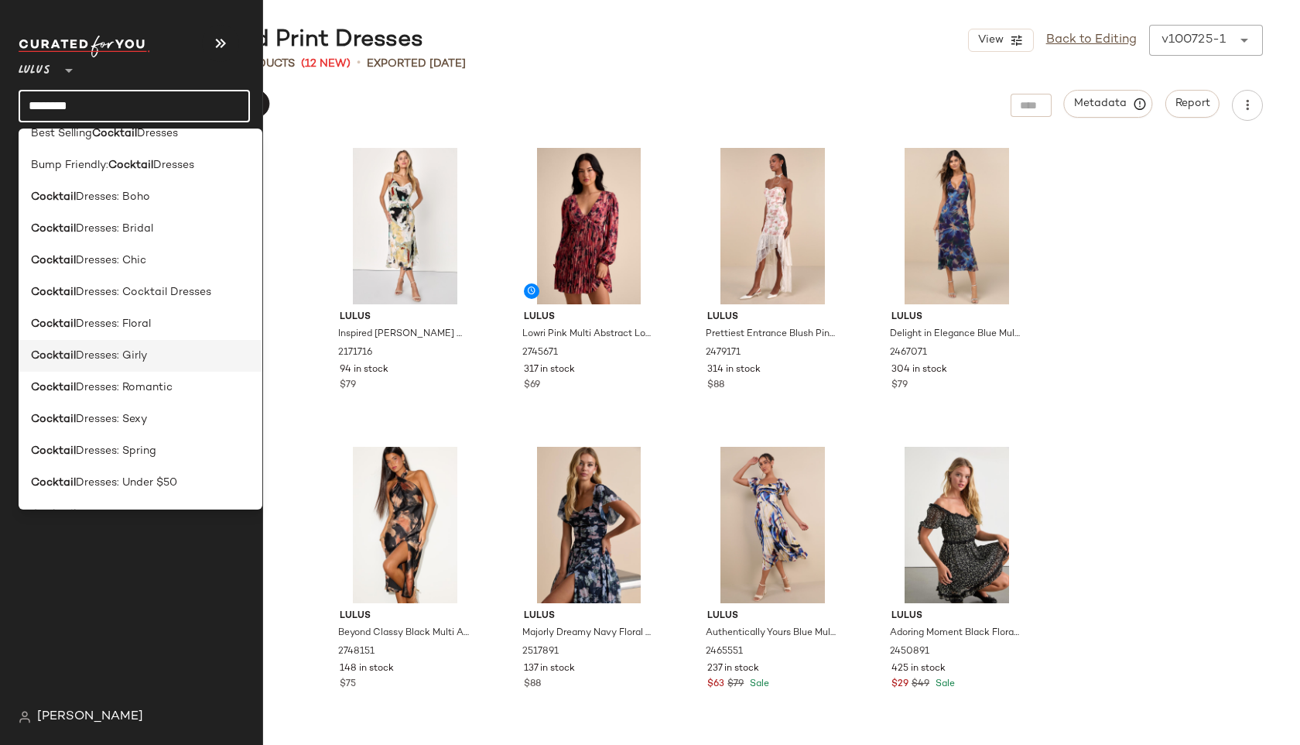
scroll to position [83, 0]
type input "********"
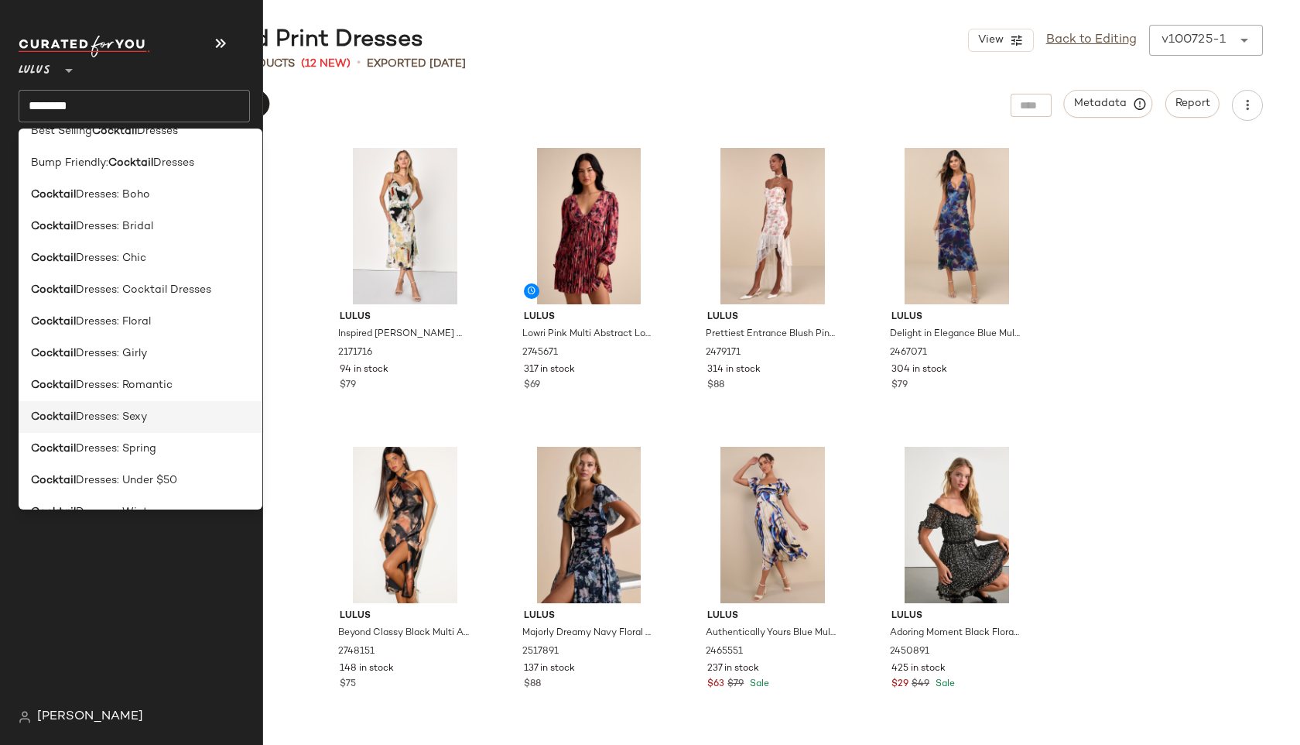
click at [122, 414] on span "Dresses: Sexy" at bounding box center [111, 417] width 71 height 16
